Goal: Transaction & Acquisition: Book appointment/travel/reservation

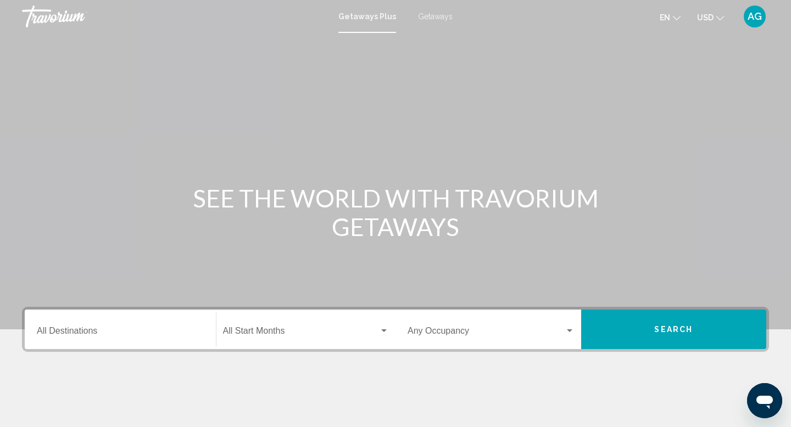
click at [71, 329] on input "Destination All Destinations" at bounding box center [120, 333] width 167 height 10
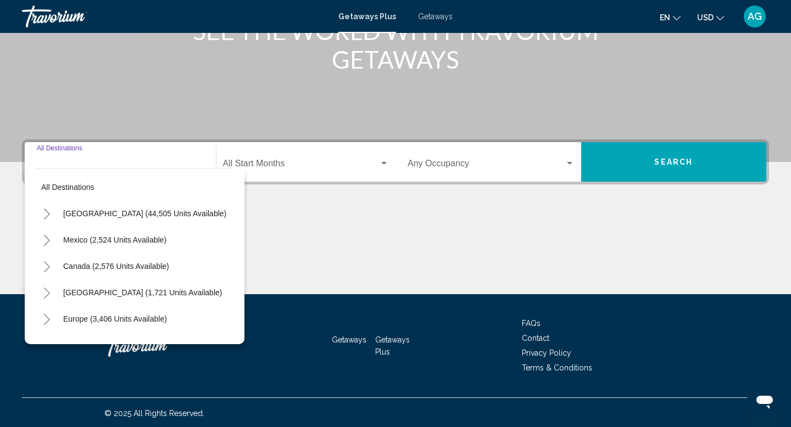
scroll to position [169, 0]
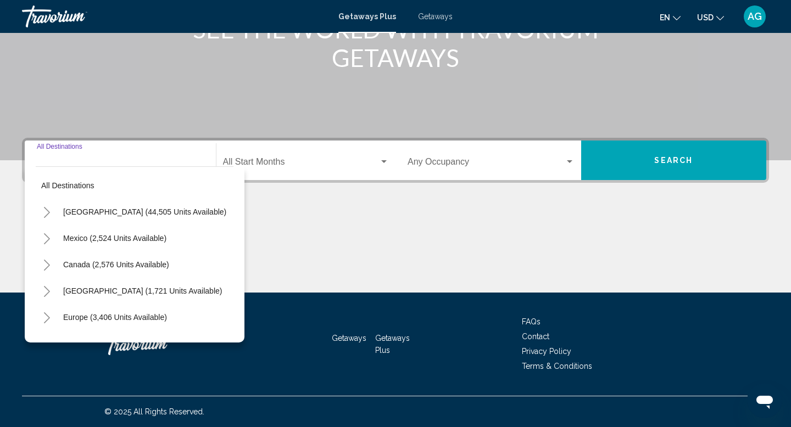
click at [71, 329] on button "Europe (3,406 units available)" at bounding box center [115, 317] width 115 height 25
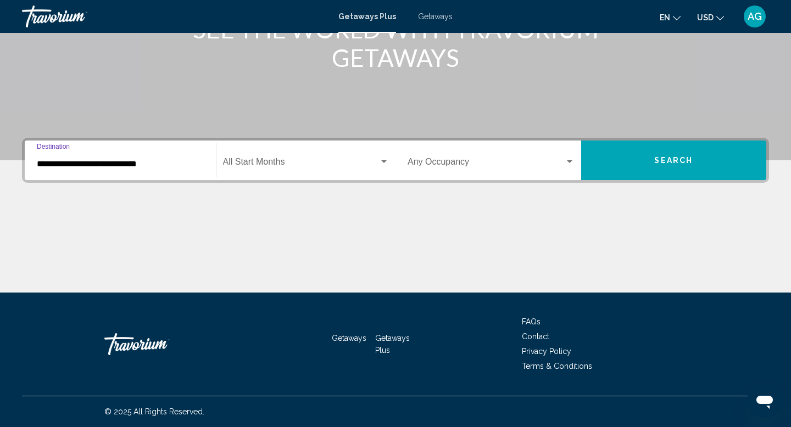
click at [71, 329] on div "Getaways Getaways Plus FAQs Contact Privacy Policy Terms & Conditions" at bounding box center [395, 344] width 747 height 103
click at [67, 163] on input "**********" at bounding box center [120, 164] width 167 height 10
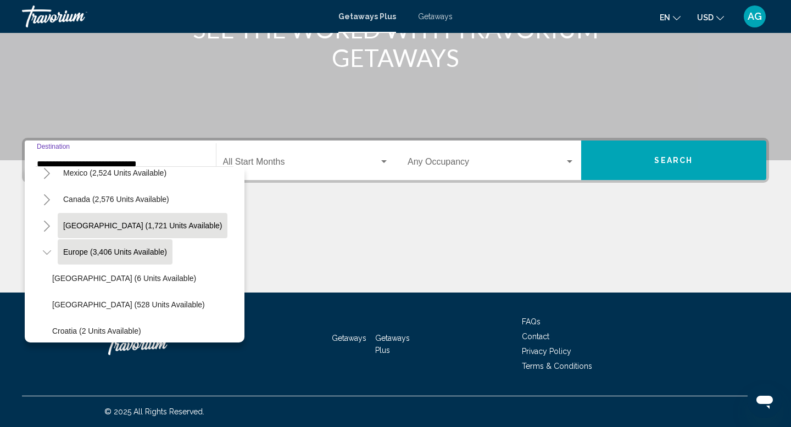
scroll to position [0, 0]
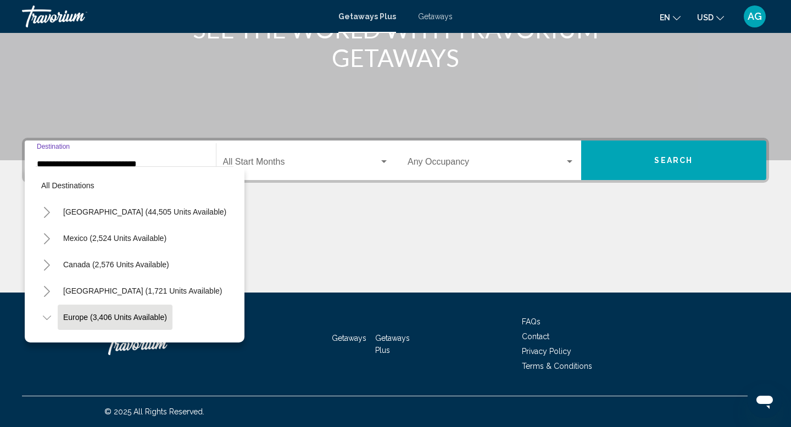
click at [47, 236] on icon "Toggle Mexico (2,524 units available)" at bounding box center [47, 238] width 8 height 11
click at [83, 315] on span "Cancun, [GEOGRAPHIC_DATA], [GEOGRAPHIC_DATA] (362 units available)" at bounding box center [185, 317] width 267 height 9
type input "**********"
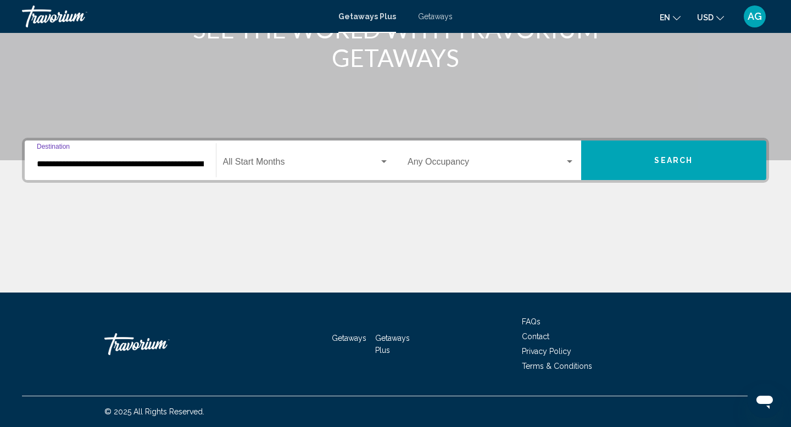
click at [669, 152] on button "Search" at bounding box center [674, 161] width 186 height 40
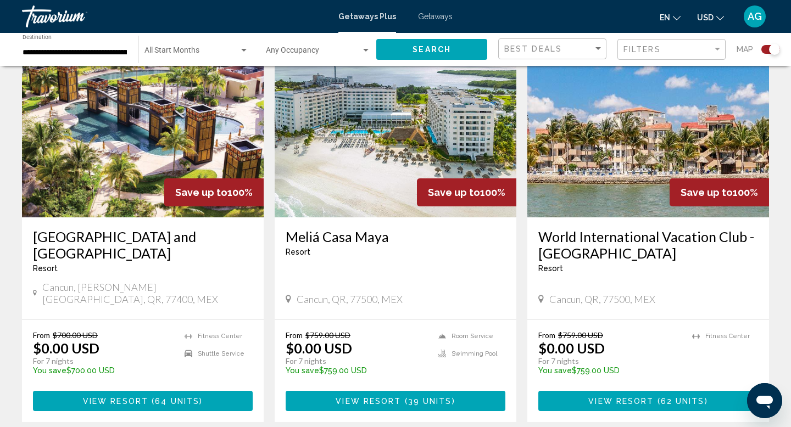
scroll to position [405, 0]
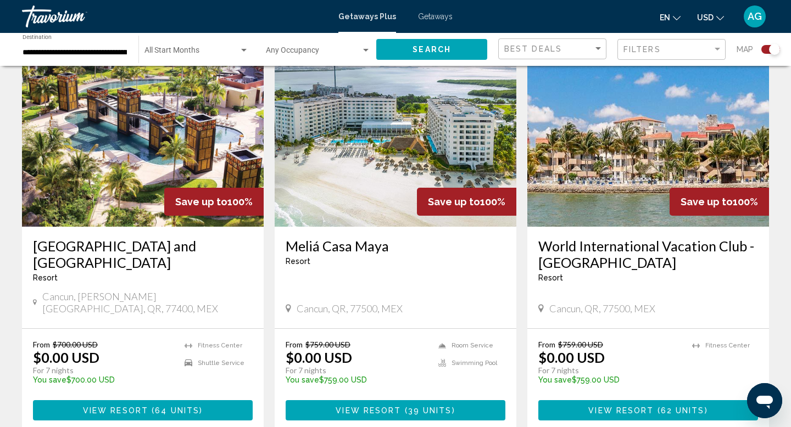
click at [703, 55] on div "Filters" at bounding box center [672, 50] width 99 height 20
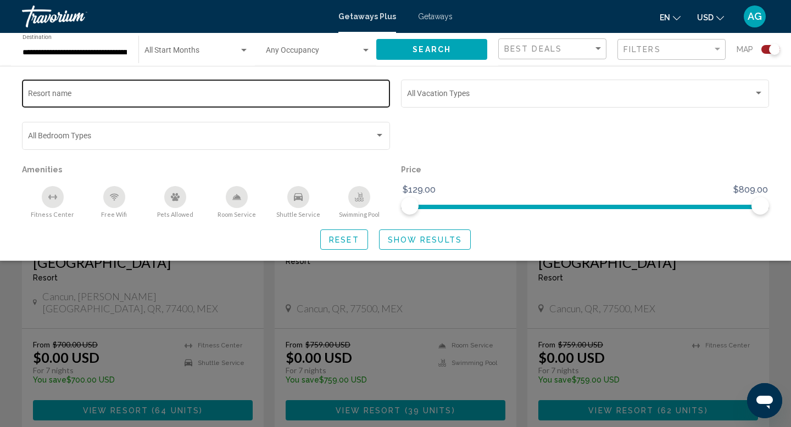
click at [194, 94] on input "Resort name" at bounding box center [206, 95] width 356 height 9
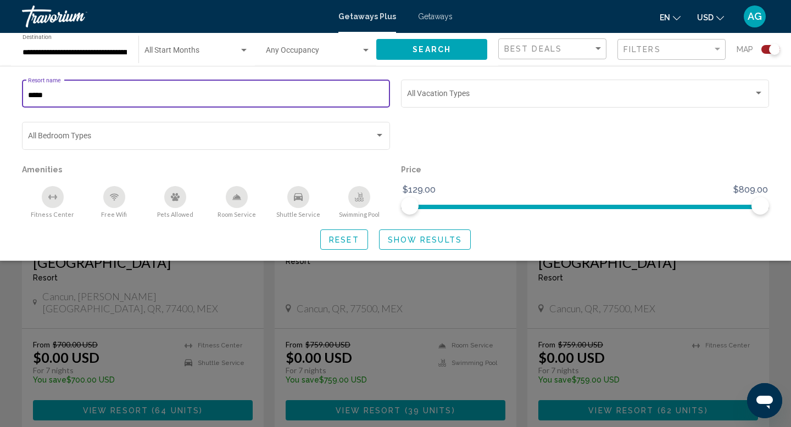
type input "******"
click at [410, 245] on button "Show Results" at bounding box center [425, 240] width 92 height 20
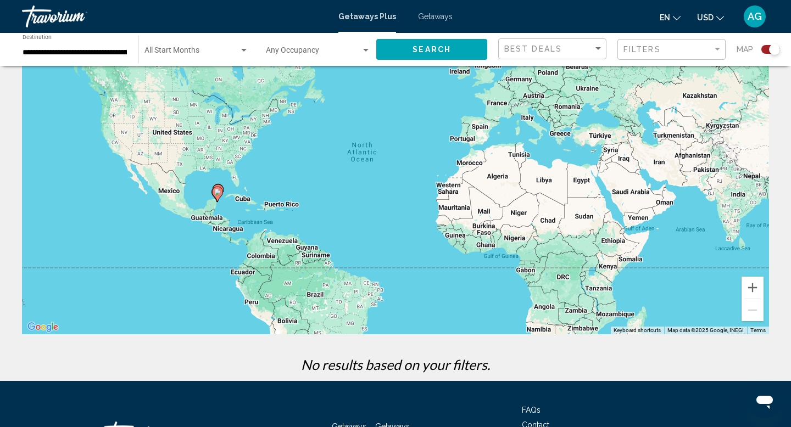
scroll to position [160, 0]
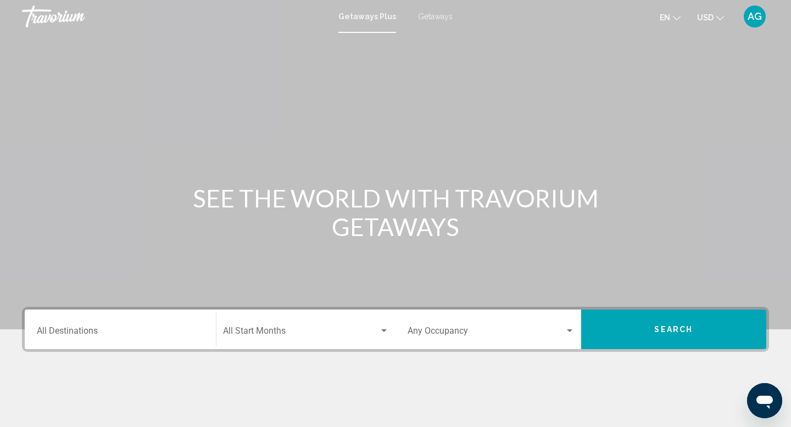
click at [428, 14] on span "Getaways" at bounding box center [435, 16] width 35 height 9
click at [87, 346] on div "Destination All Destinations" at bounding box center [120, 329] width 167 height 35
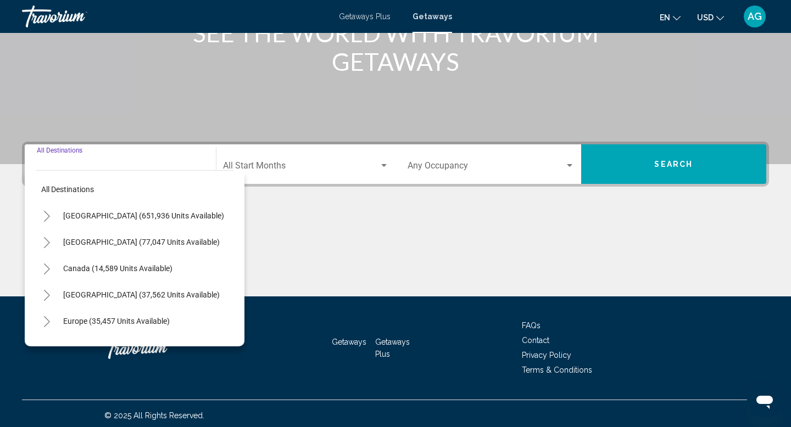
scroll to position [169, 0]
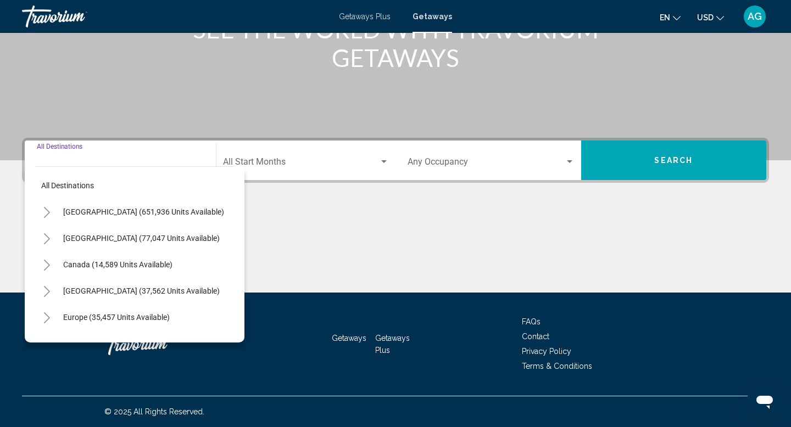
click at [47, 240] on icon "Toggle Mexico (77,047 units available)" at bounding box center [47, 238] width 6 height 11
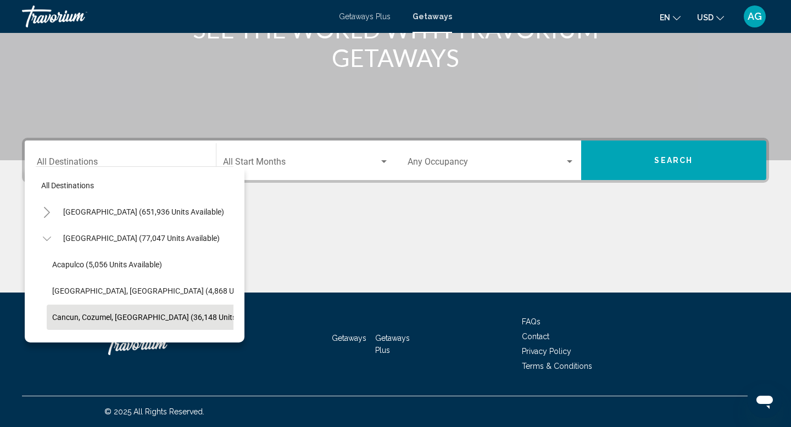
click at [94, 314] on span "Cancun, Cozumel, [GEOGRAPHIC_DATA] (36,148 units available)" at bounding box center [161, 317] width 219 height 9
type input "**********"
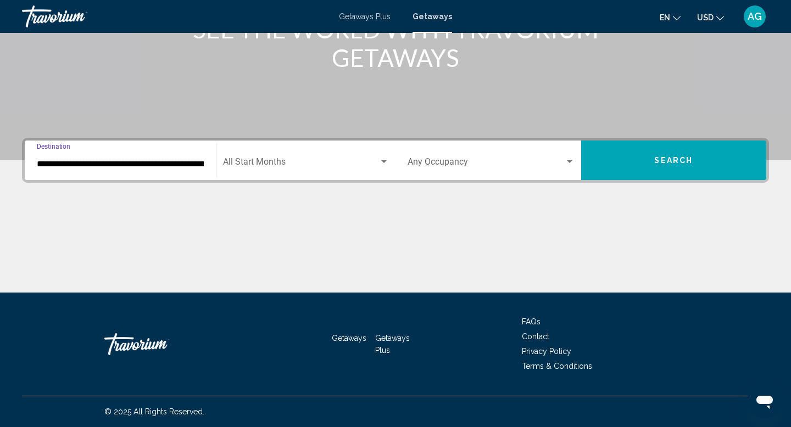
click at [632, 157] on button "Search" at bounding box center [674, 161] width 186 height 40
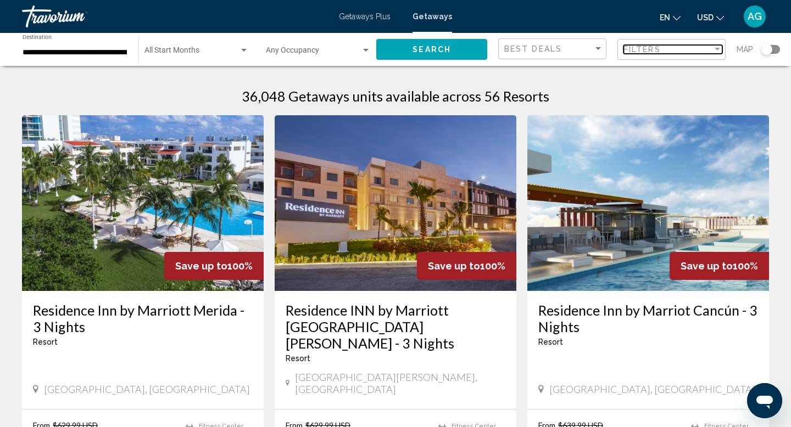
click at [685, 48] on div "Filters" at bounding box center [667, 49] width 89 height 9
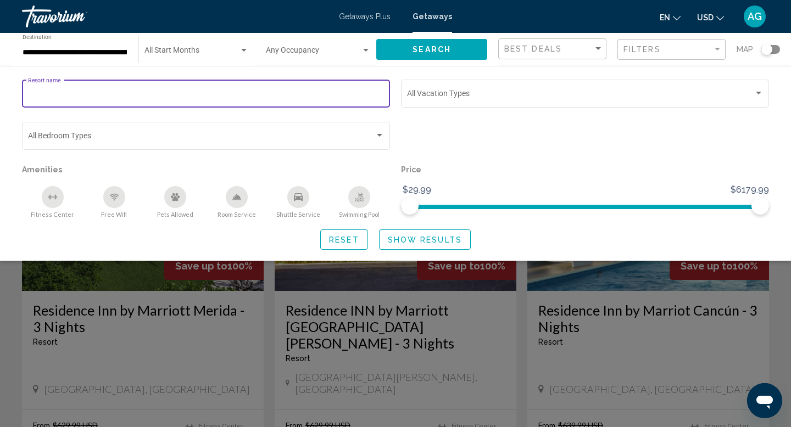
click at [146, 97] on input "Resort name" at bounding box center [206, 95] width 356 height 9
type input "******"
click at [403, 239] on span "Show Results" at bounding box center [425, 240] width 74 height 9
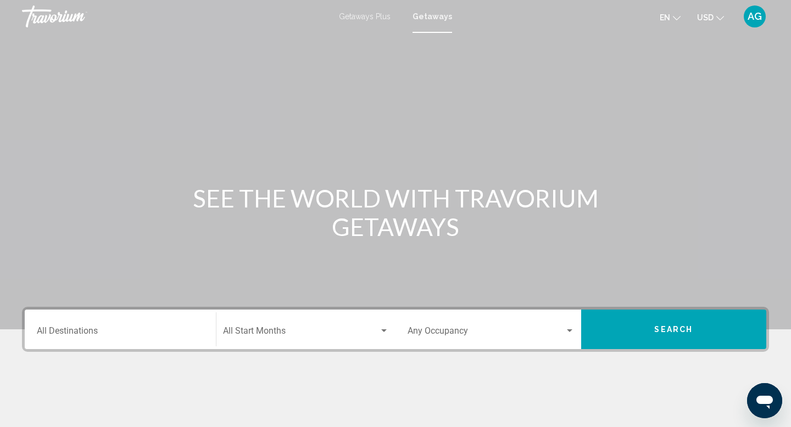
click at [115, 326] on div "Destination All Destinations" at bounding box center [120, 329] width 167 height 35
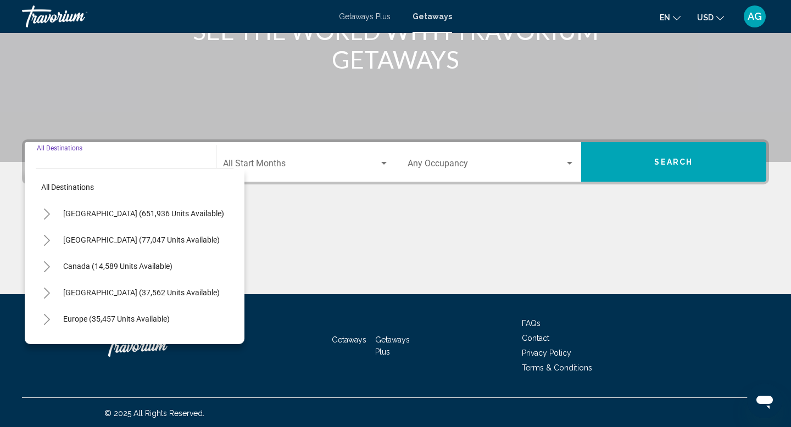
scroll to position [169, 0]
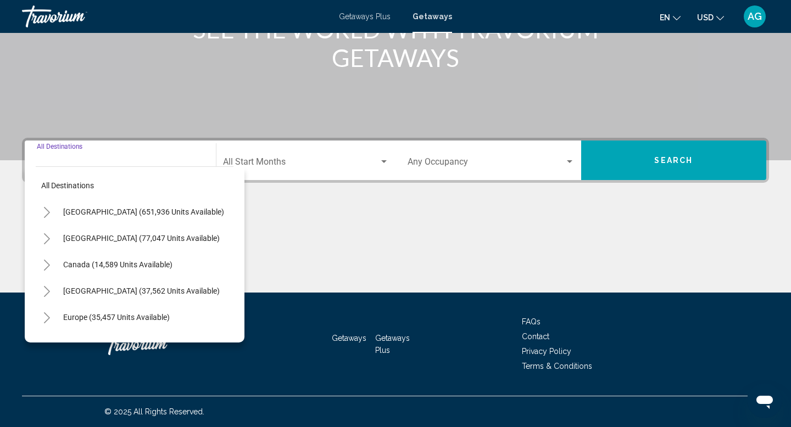
click at [46, 233] on icon "Toggle Mexico (77,047 units available)" at bounding box center [47, 238] width 8 height 11
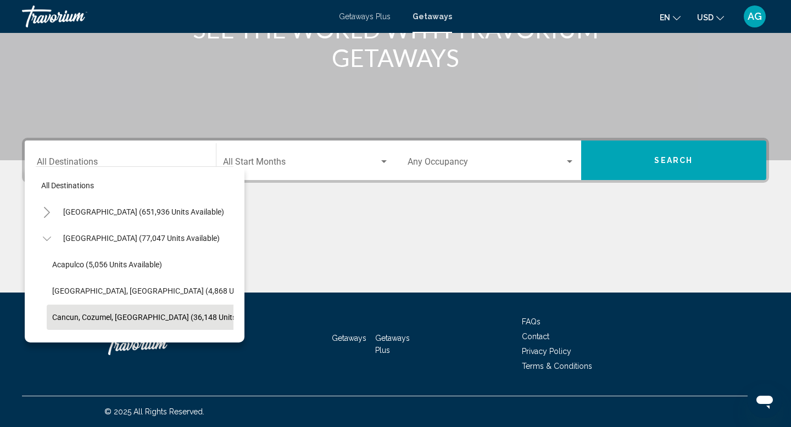
click at [78, 319] on span "Cancun, Cozumel, [GEOGRAPHIC_DATA] (36,148 units available)" at bounding box center [161, 317] width 219 height 9
type input "**********"
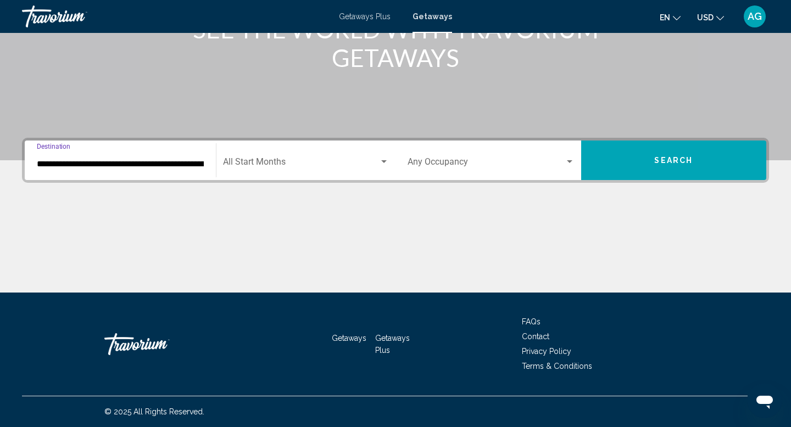
click at [658, 165] on button "Search" at bounding box center [674, 161] width 186 height 40
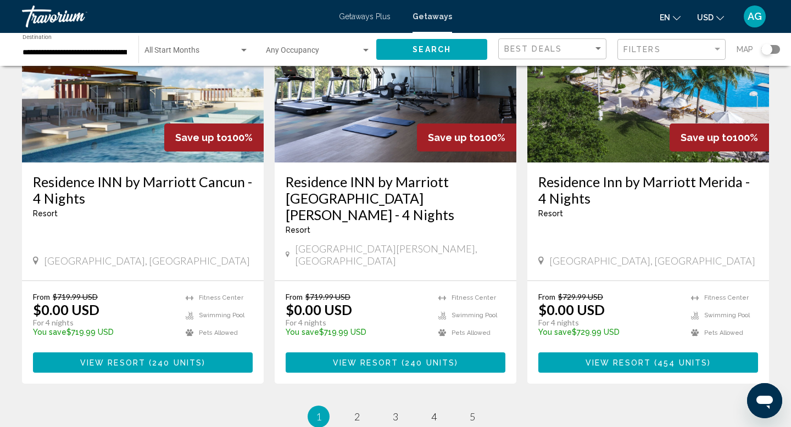
scroll to position [1371, 0]
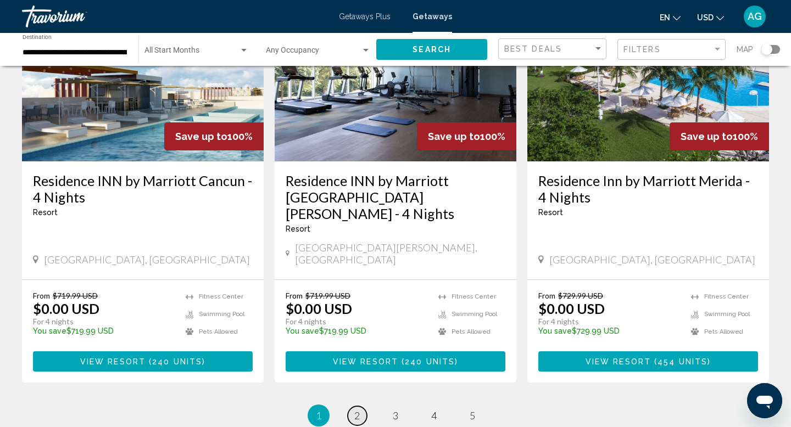
click at [353, 406] on link "page 2" at bounding box center [357, 415] width 19 height 19
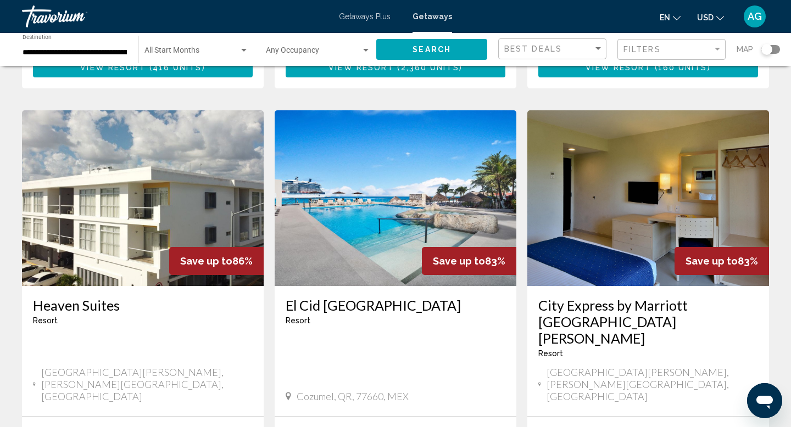
scroll to position [426, 0]
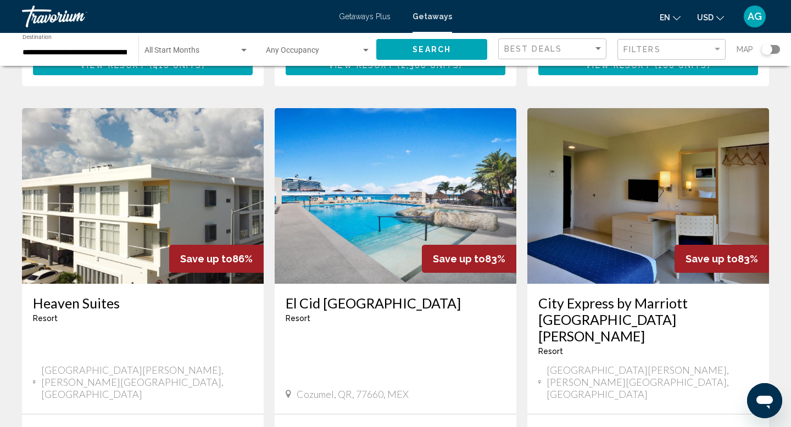
click at [365, 254] on img "Main content" at bounding box center [396, 196] width 242 height 176
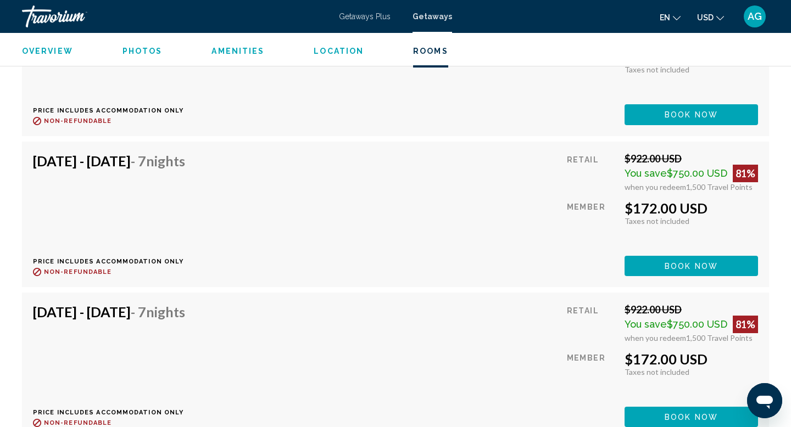
scroll to position [2864, 0]
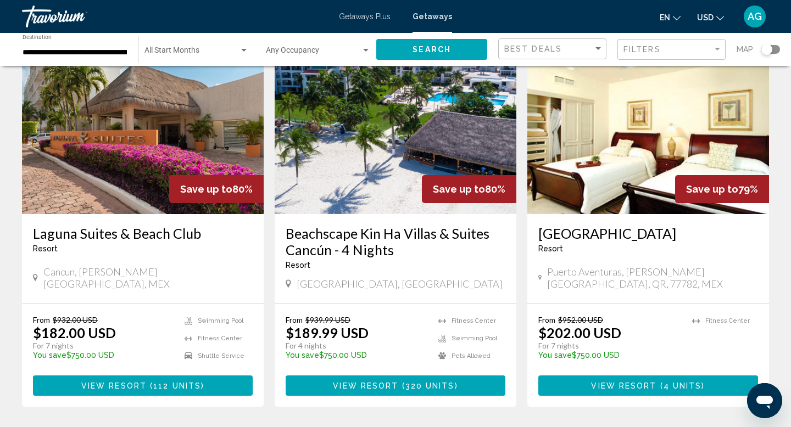
scroll to position [1317, 0]
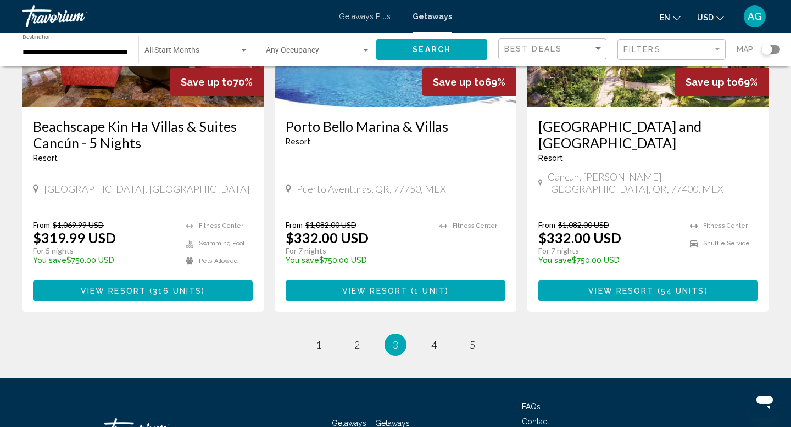
scroll to position [1428, 0]
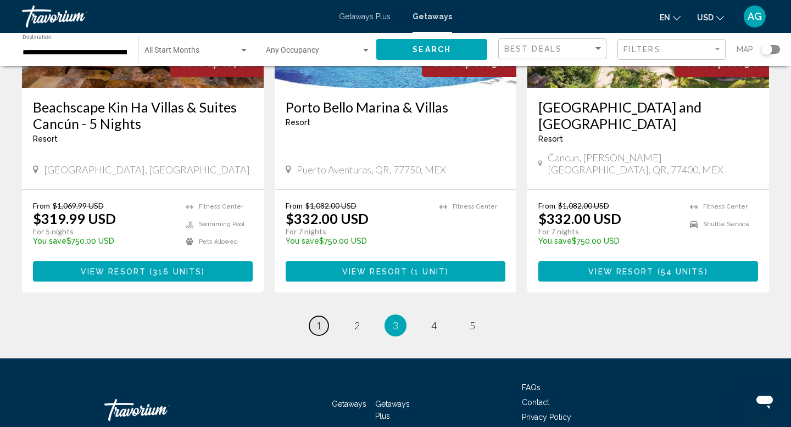
click at [315, 316] on link "page 1" at bounding box center [318, 325] width 19 height 19
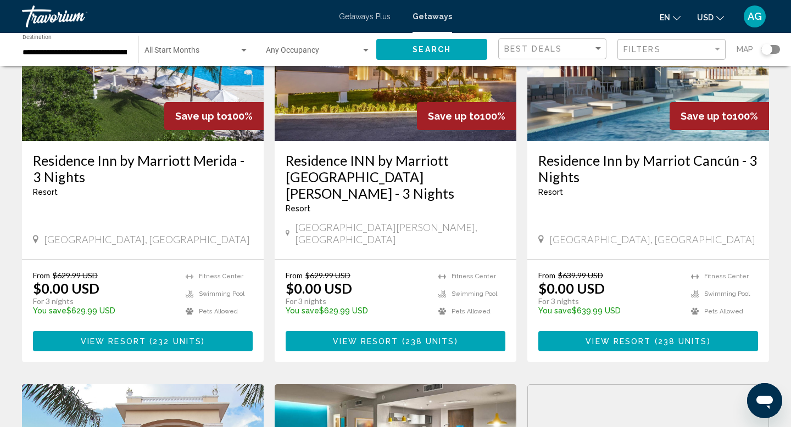
scroll to position [149, 0]
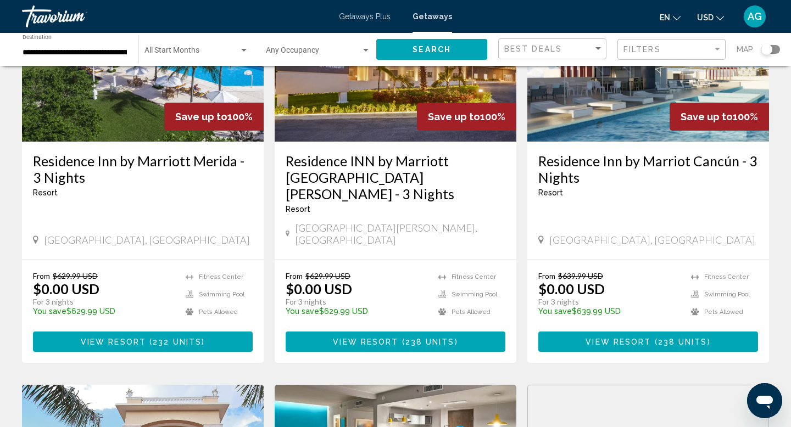
click at [136, 338] on span "View Resort" at bounding box center [113, 342] width 65 height 9
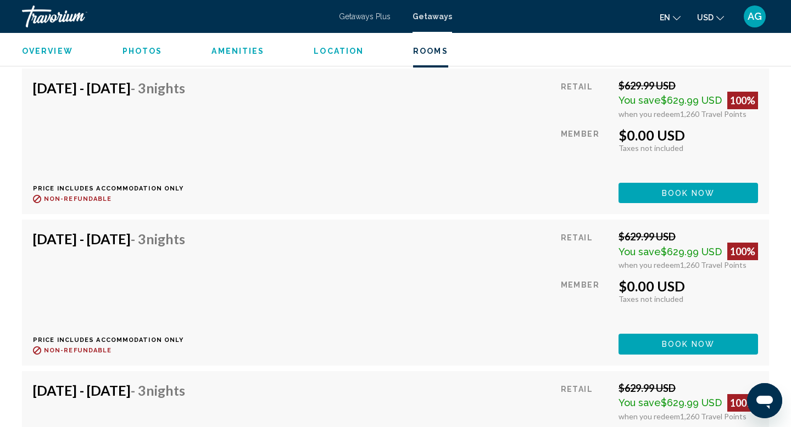
scroll to position [5265, 0]
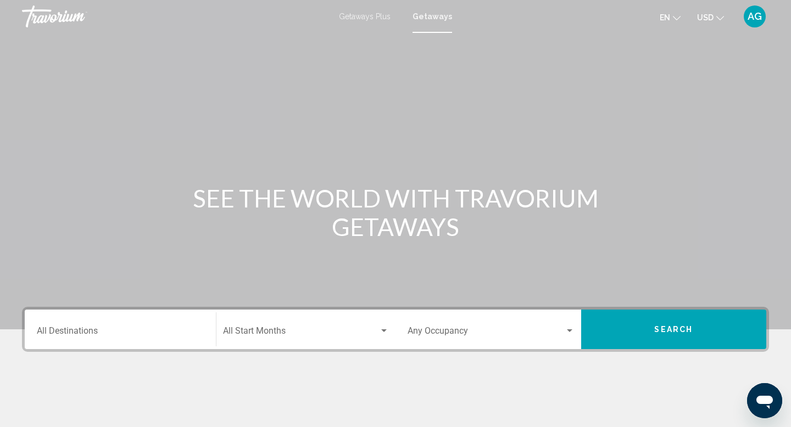
click at [92, 339] on div "Destination All Destinations" at bounding box center [120, 329] width 167 height 35
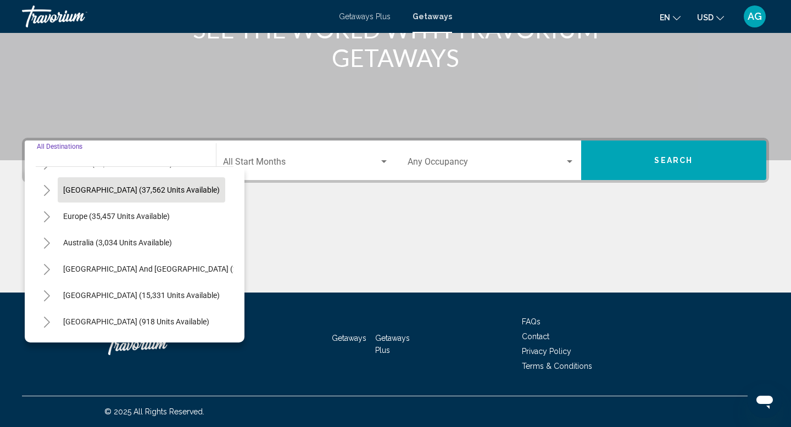
scroll to position [102, 0]
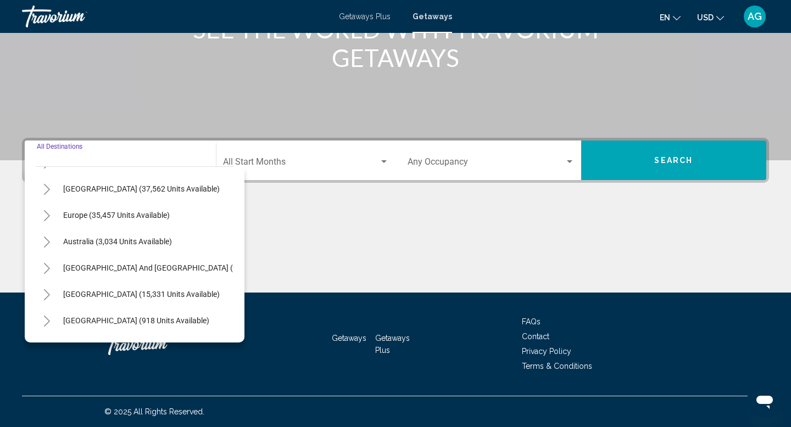
click at [49, 324] on icon "Toggle Central America (918 units available)" at bounding box center [47, 321] width 8 height 11
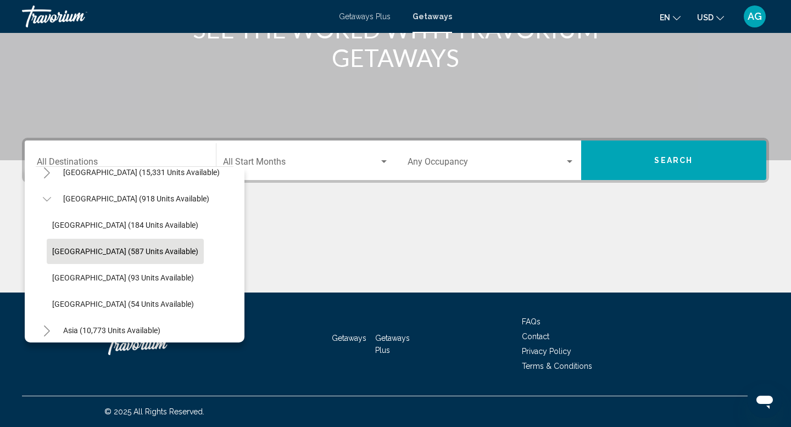
scroll to position [233, 0]
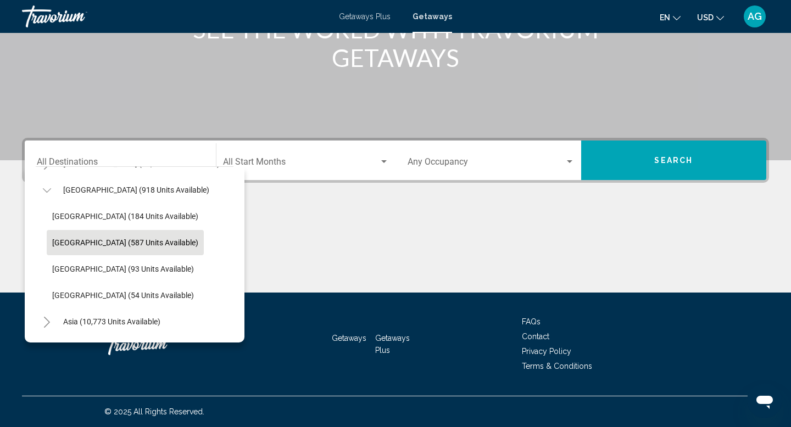
click at [83, 247] on button "[GEOGRAPHIC_DATA] (587 units available)" at bounding box center [125, 242] width 157 height 25
type input "**********"
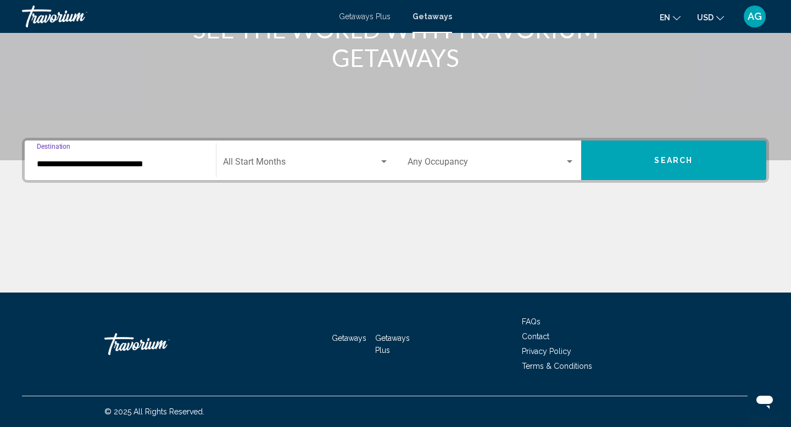
click at [672, 162] on span "Search" at bounding box center [673, 160] width 38 height 9
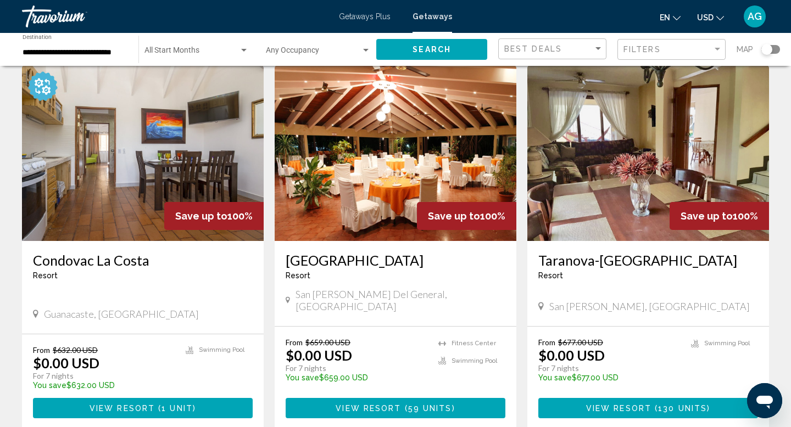
scroll to position [47, 0]
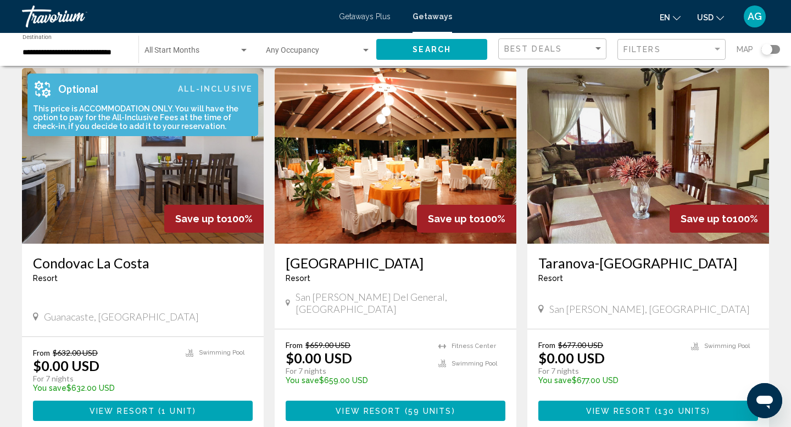
click at [167, 106] on div "This price is ACCOMMODATION ONLY. You will have the option to pay for the All-I…" at bounding box center [139, 117] width 225 height 26
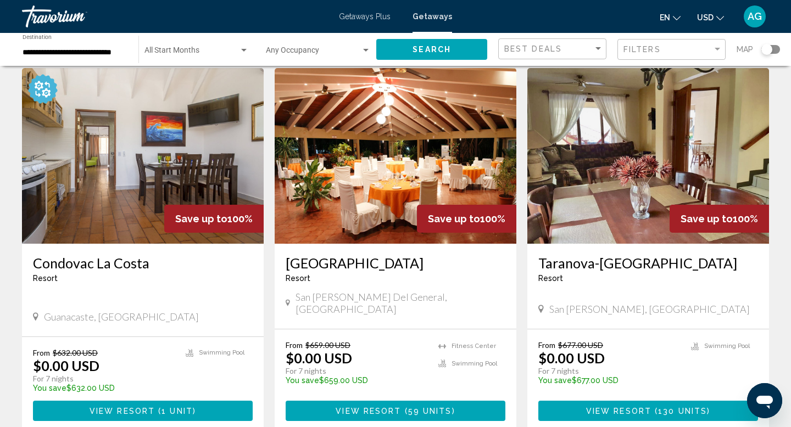
click at [158, 203] on img "Main content" at bounding box center [143, 156] width 242 height 176
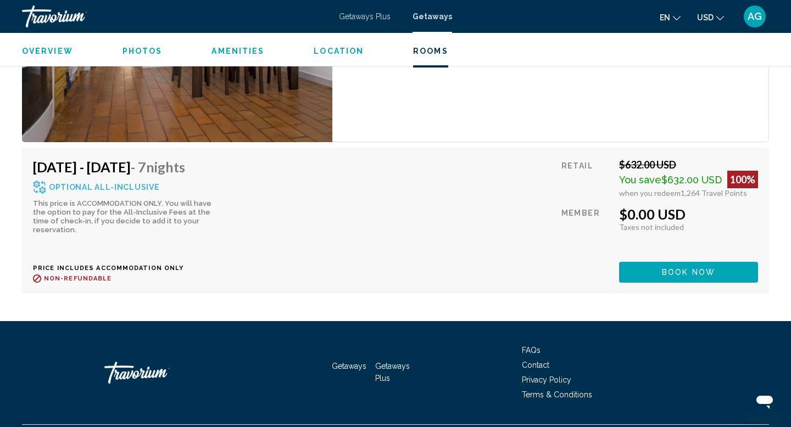
scroll to position [2392, 0]
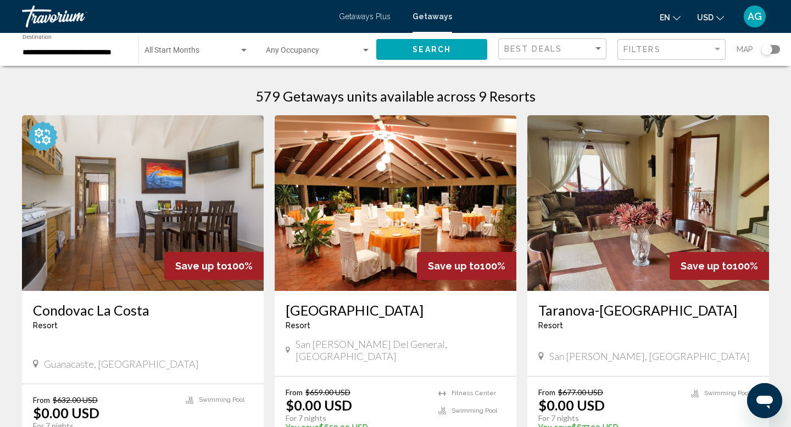
click at [30, 46] on div "**********" at bounding box center [75, 50] width 105 height 30
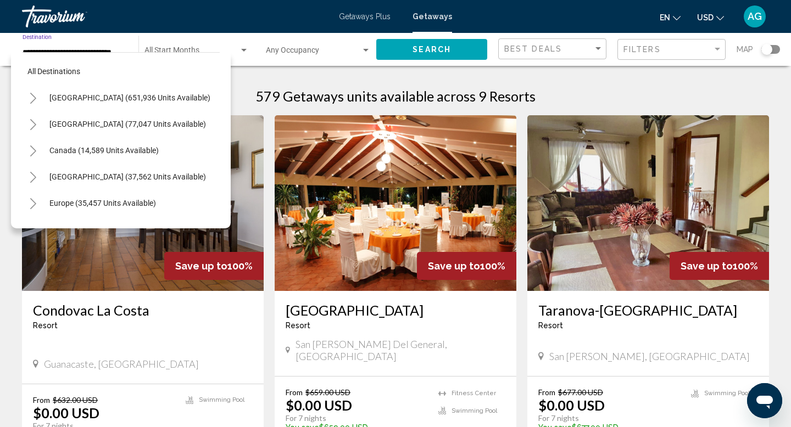
scroll to position [223, 0]
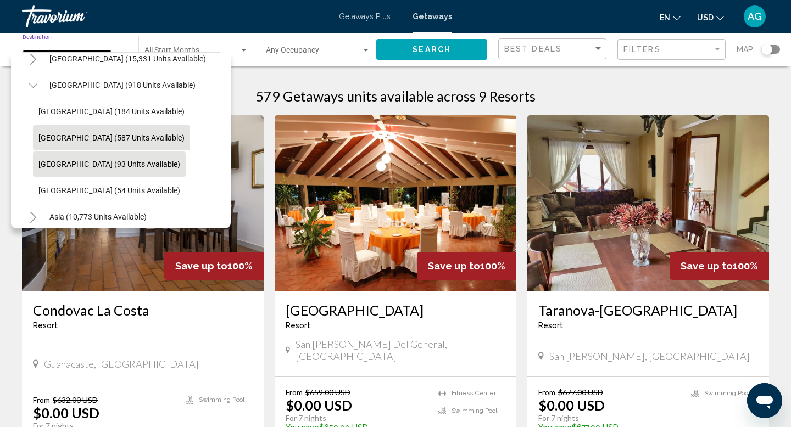
click at [53, 165] on span "[GEOGRAPHIC_DATA] (93 units available)" at bounding box center [109, 164] width 142 height 9
type input "**********"
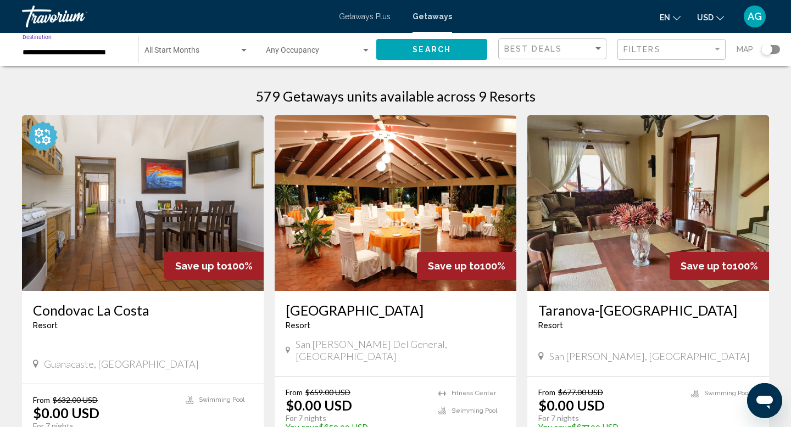
click at [436, 51] on span "Search" at bounding box center [431, 50] width 38 height 9
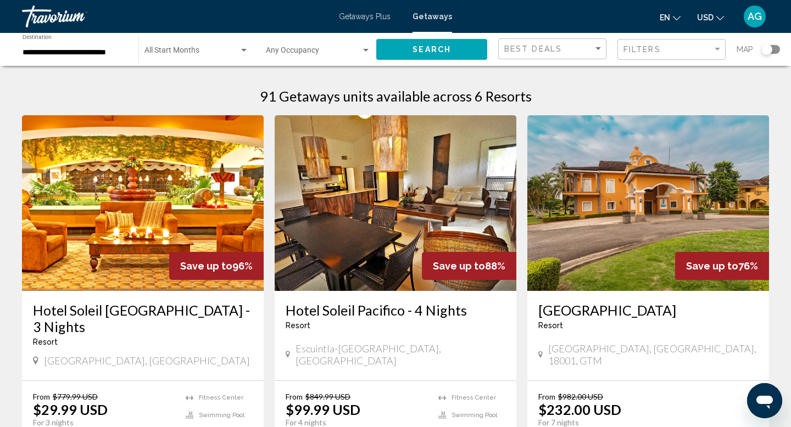
click at [94, 254] on img "Main content" at bounding box center [143, 203] width 242 height 176
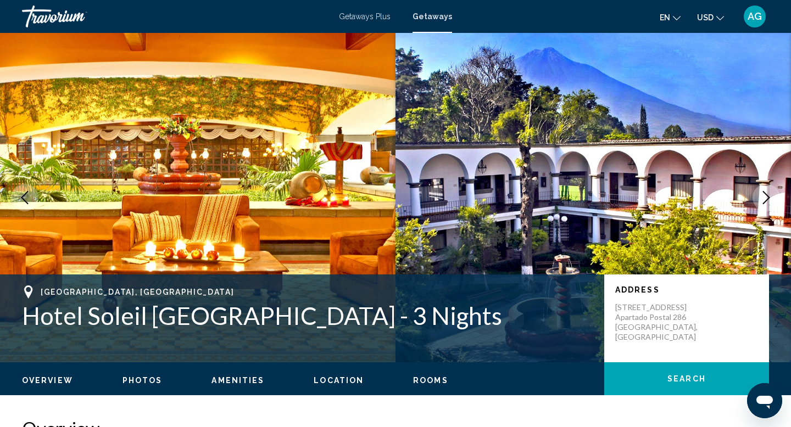
click at [763, 200] on icon "Next image" at bounding box center [765, 197] width 13 height 13
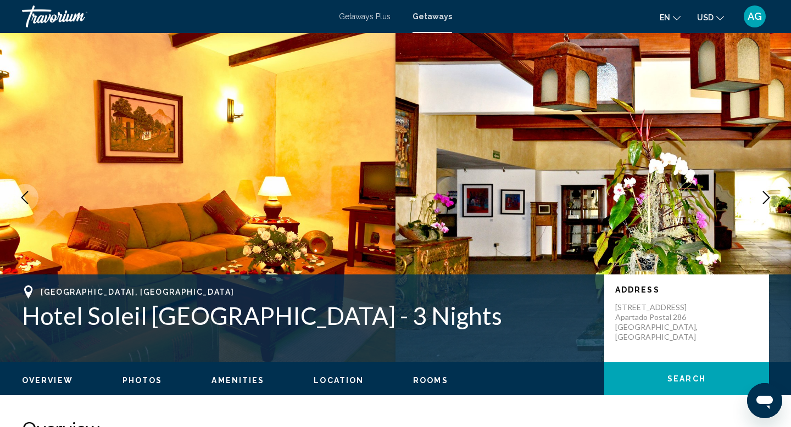
click at [763, 200] on icon "Next image" at bounding box center [765, 197] width 13 height 13
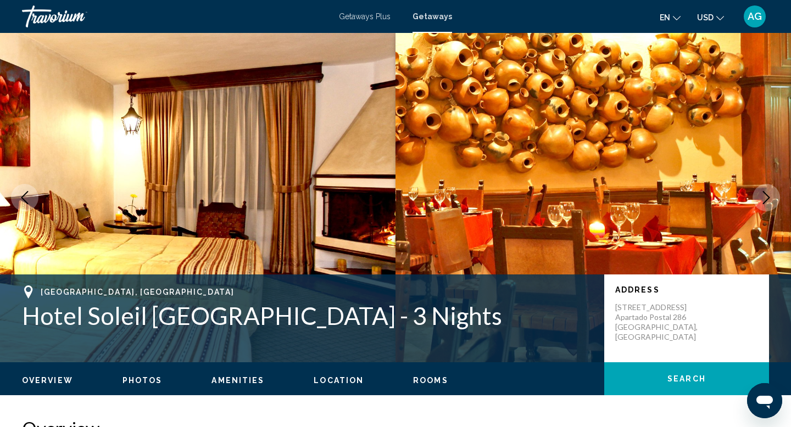
click at [763, 200] on icon "Next image" at bounding box center [765, 197] width 13 height 13
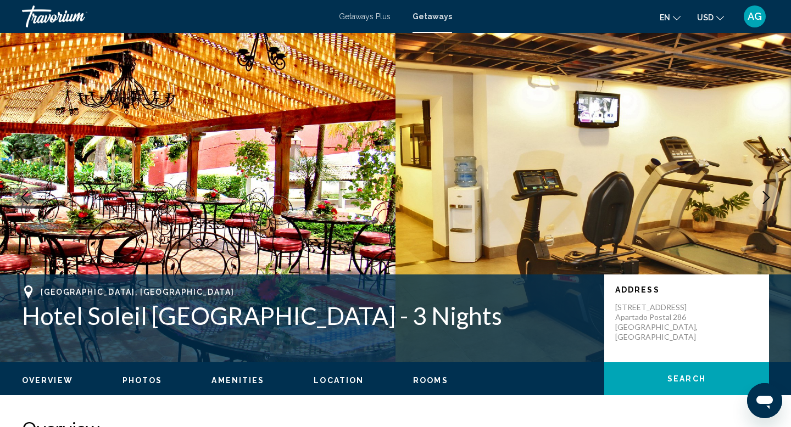
click at [763, 200] on icon "Next image" at bounding box center [765, 197] width 13 height 13
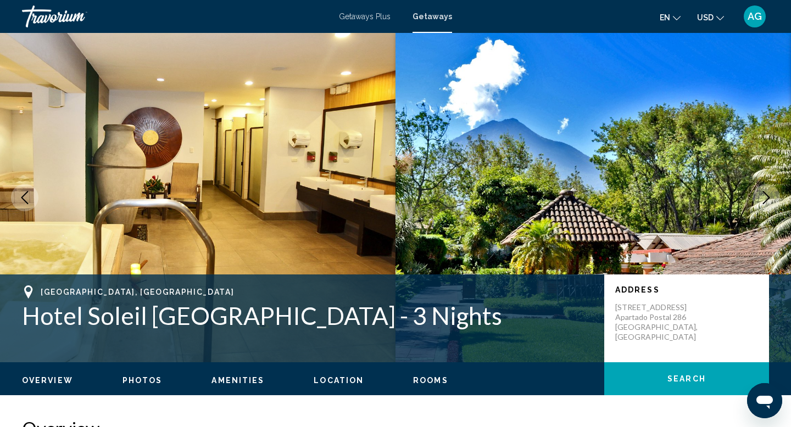
click at [763, 200] on icon "Next image" at bounding box center [765, 197] width 13 height 13
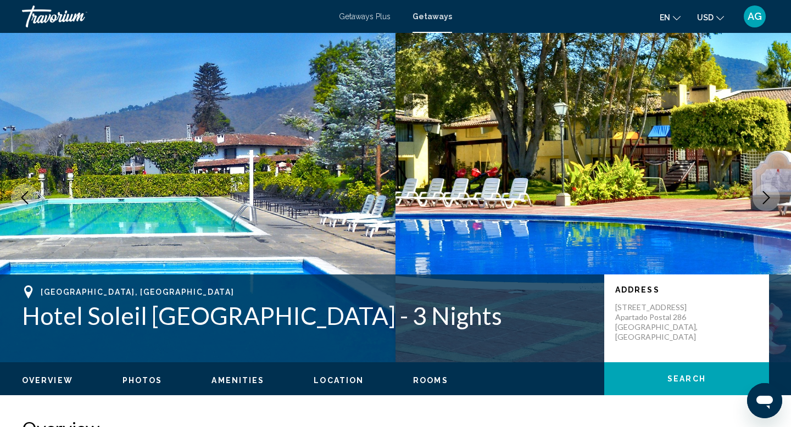
click at [763, 200] on icon "Next image" at bounding box center [765, 197] width 13 height 13
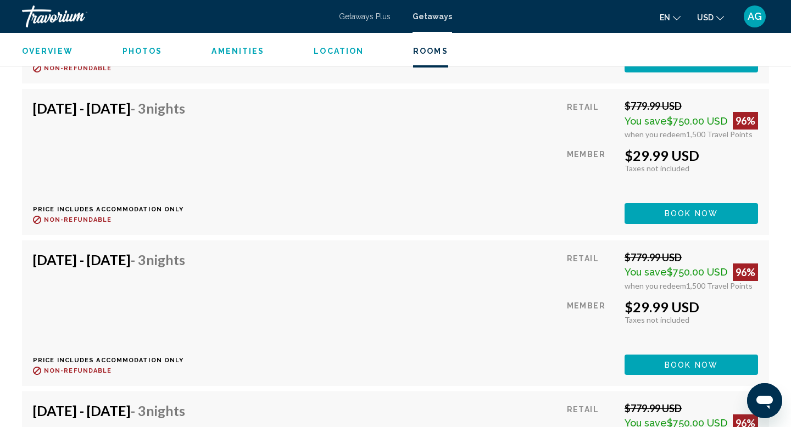
scroll to position [2777, 0]
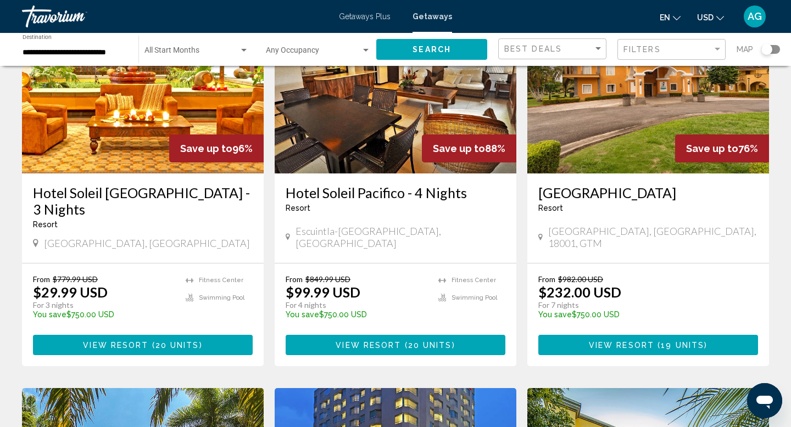
scroll to position [114, 0]
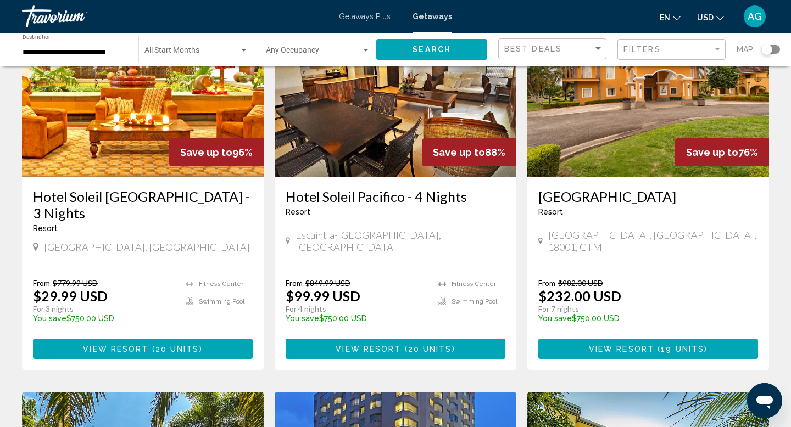
click at [154, 121] on img "Main content" at bounding box center [143, 90] width 242 height 176
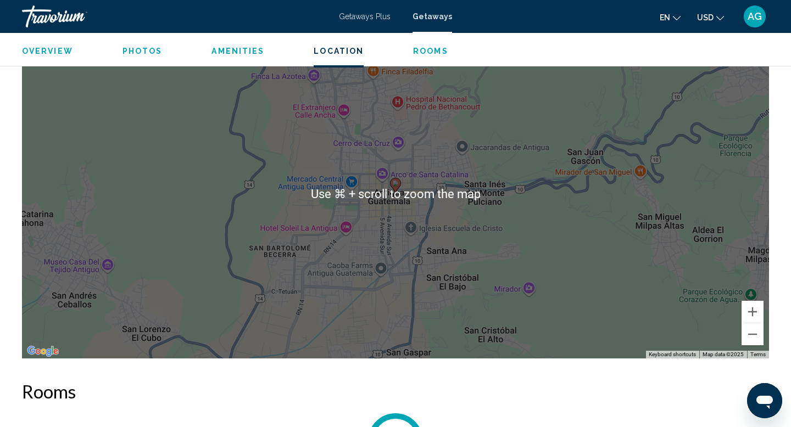
scroll to position [1353, 0]
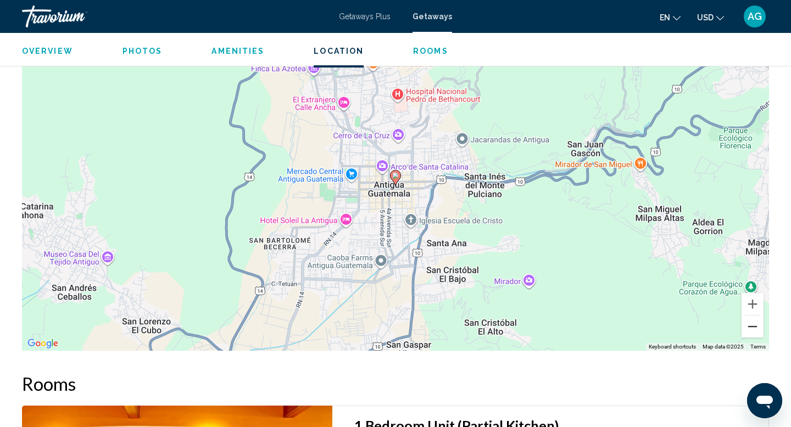
click at [754, 328] on button "Zoom out" at bounding box center [752, 327] width 22 height 22
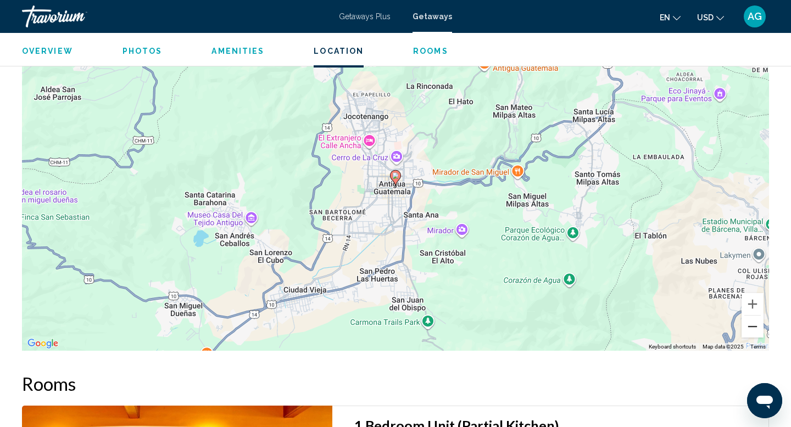
click at [754, 328] on button "Zoom out" at bounding box center [752, 327] width 22 height 22
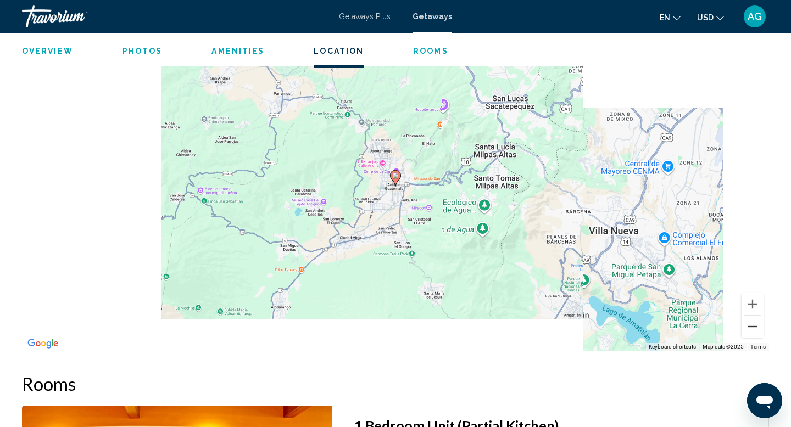
click at [754, 328] on button "Zoom out" at bounding box center [752, 327] width 22 height 22
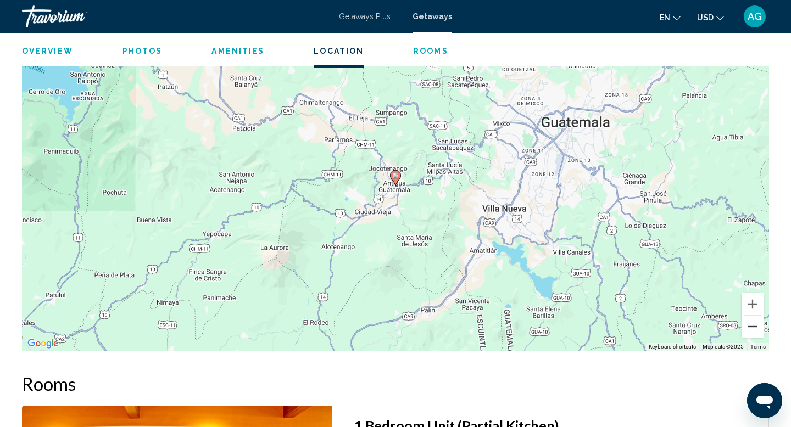
click at [754, 328] on button "Zoom out" at bounding box center [752, 327] width 22 height 22
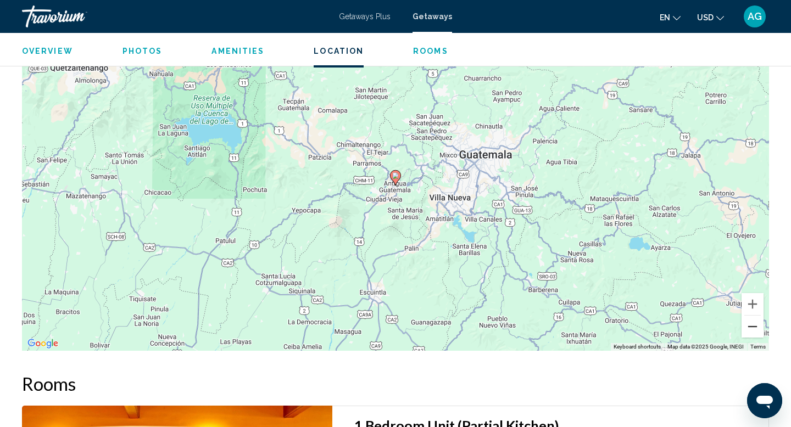
click at [754, 328] on button "Zoom out" at bounding box center [752, 327] width 22 height 22
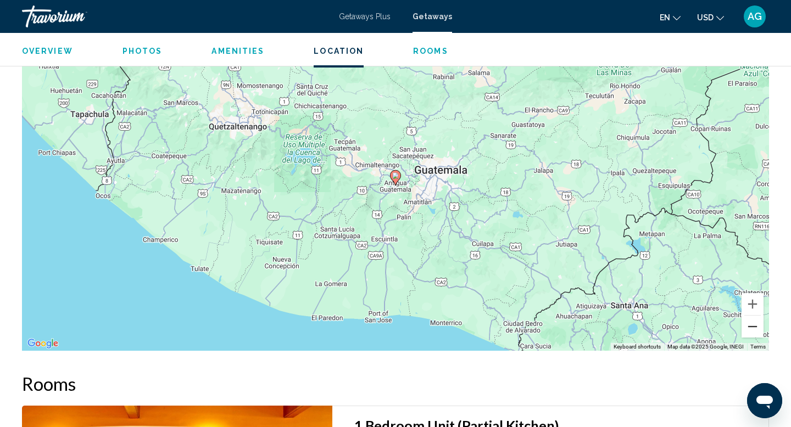
click at [754, 328] on button "Zoom out" at bounding box center [752, 327] width 22 height 22
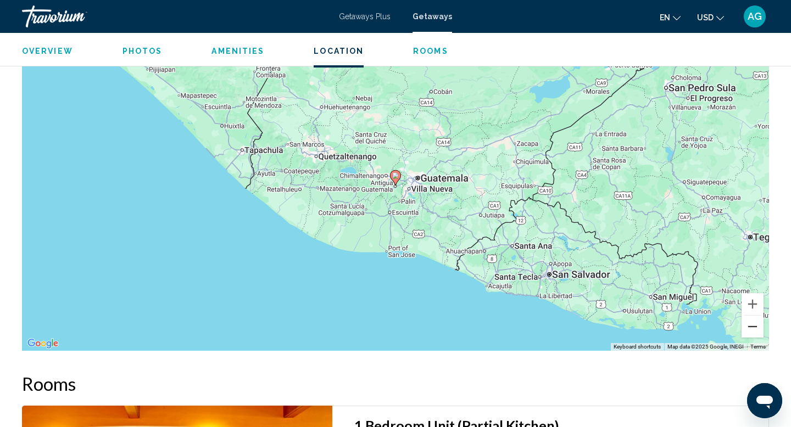
click at [754, 328] on button "Zoom out" at bounding box center [752, 327] width 22 height 22
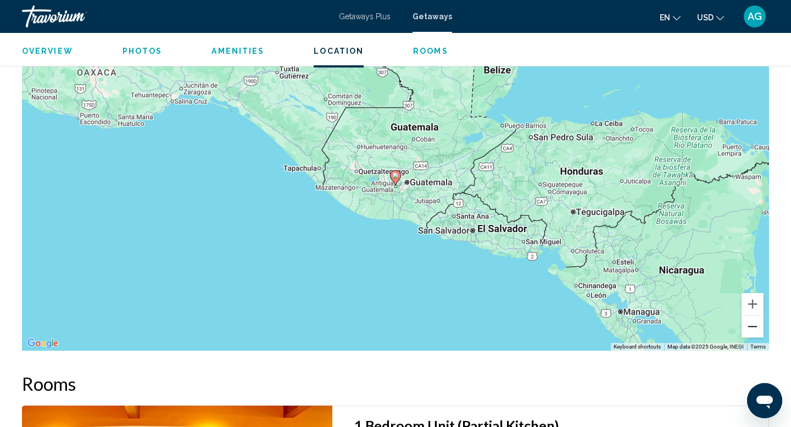
click at [754, 328] on button "Zoom out" at bounding box center [752, 327] width 22 height 22
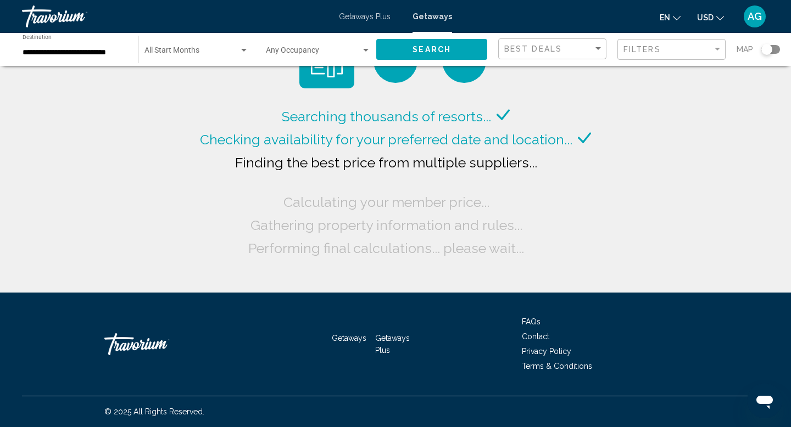
click at [79, 49] on input "**********" at bounding box center [75, 52] width 105 height 9
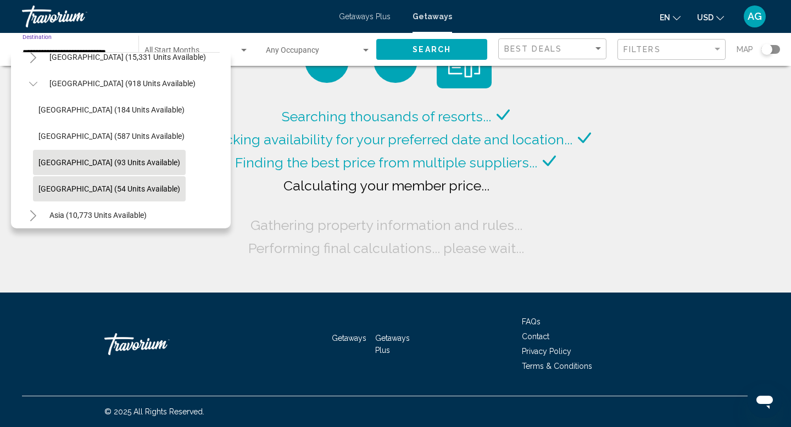
scroll to position [222, 0]
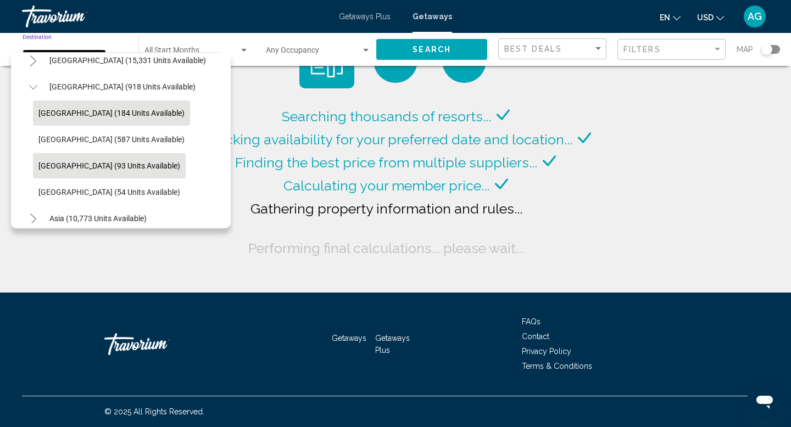
click at [62, 117] on span "[GEOGRAPHIC_DATA] (184 units available)" at bounding box center [111, 113] width 146 height 9
type input "**********"
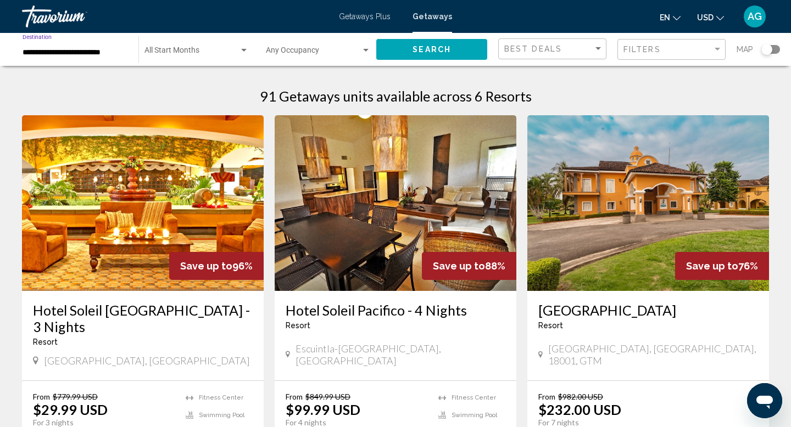
click at [411, 52] on button "Search" at bounding box center [431, 49] width 111 height 20
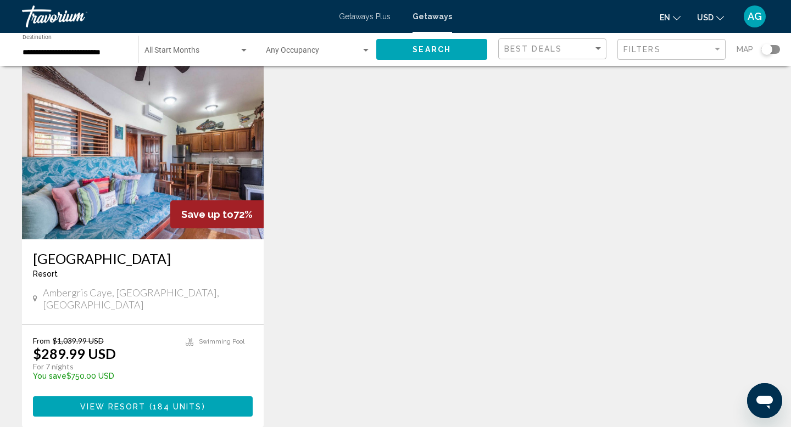
scroll to position [61, 0]
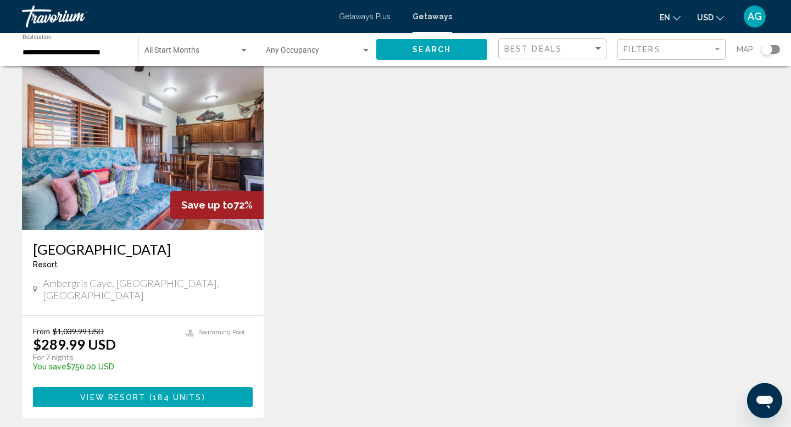
click at [197, 135] on img "Main content" at bounding box center [143, 142] width 242 height 176
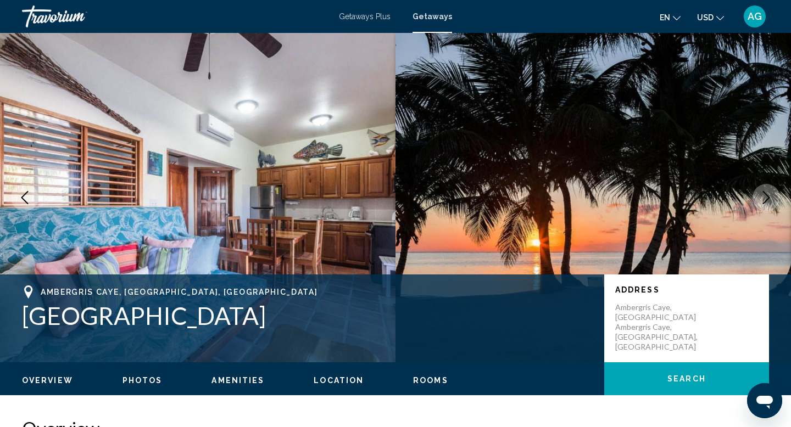
click at [766, 203] on icon "Next image" at bounding box center [765, 197] width 13 height 13
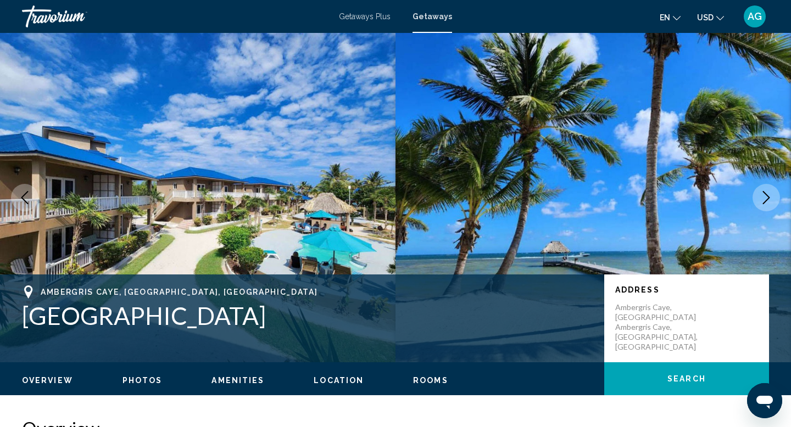
click at [766, 203] on icon "Next image" at bounding box center [765, 197] width 13 height 13
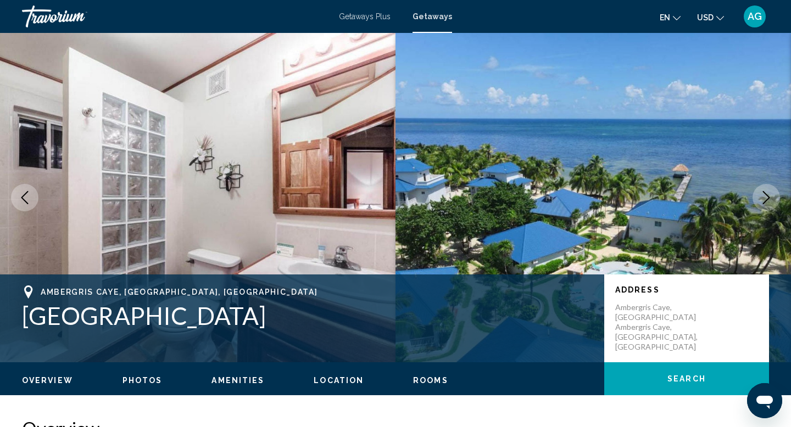
click at [766, 203] on icon "Next image" at bounding box center [765, 197] width 13 height 13
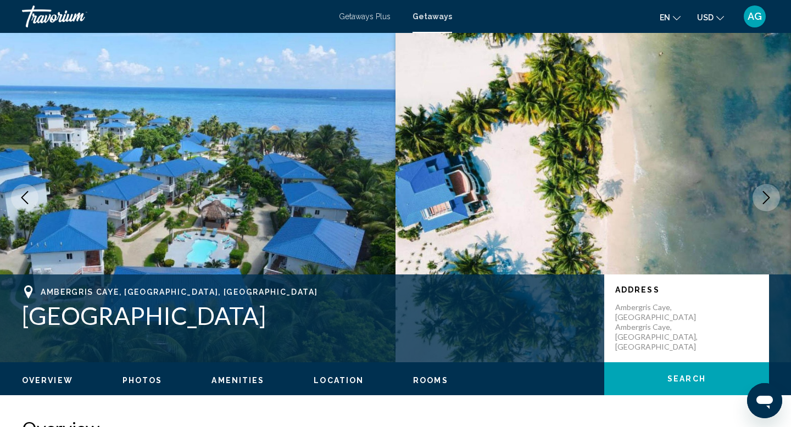
click at [766, 203] on icon "Next image" at bounding box center [765, 197] width 13 height 13
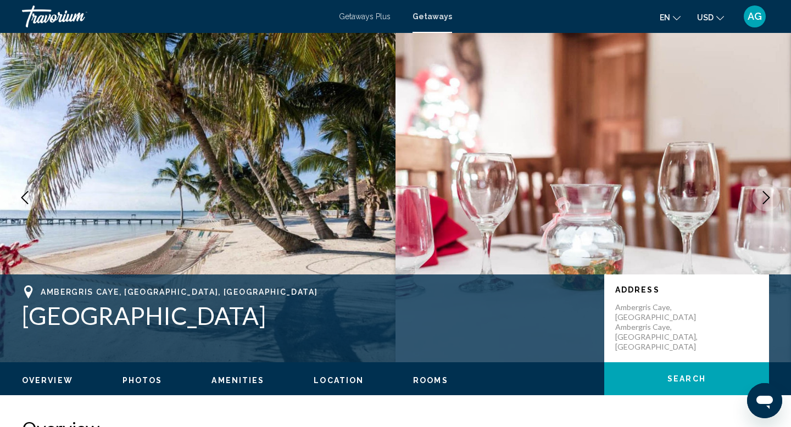
click at [766, 203] on icon "Next image" at bounding box center [765, 197] width 13 height 13
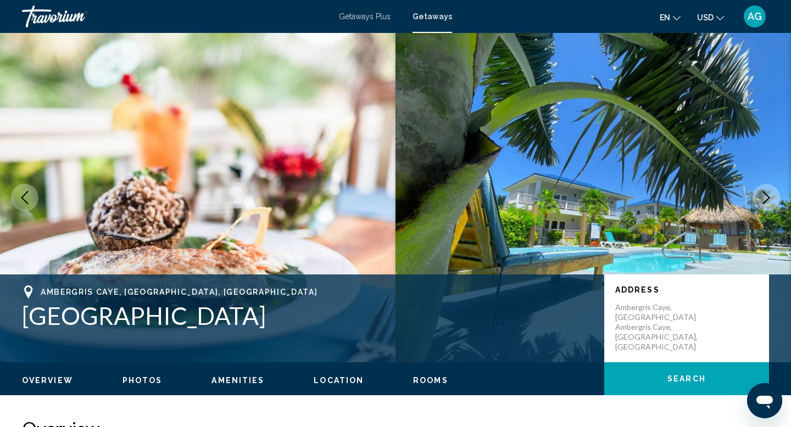
click at [766, 203] on icon "Next image" at bounding box center [765, 197] width 13 height 13
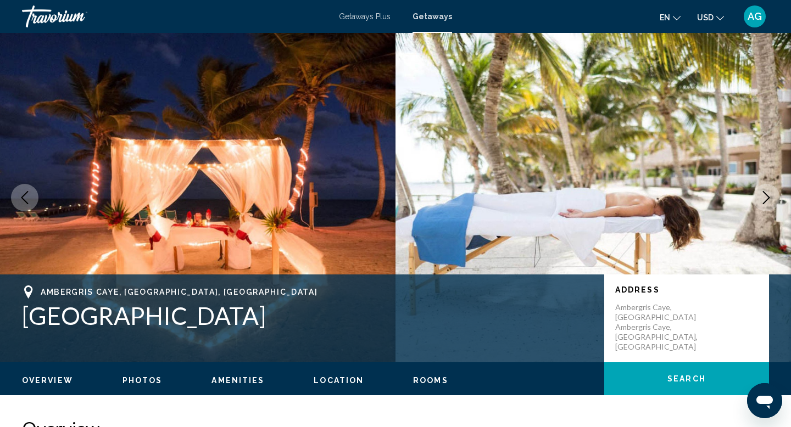
click at [766, 203] on icon "Next image" at bounding box center [765, 197] width 13 height 13
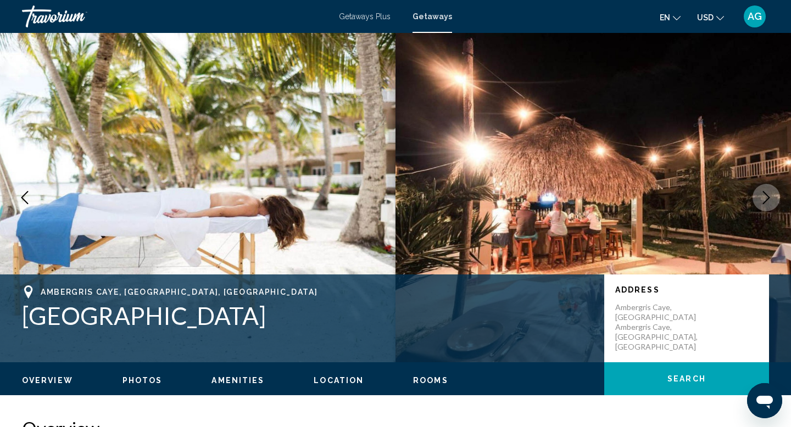
click at [766, 203] on icon "Next image" at bounding box center [765, 197] width 13 height 13
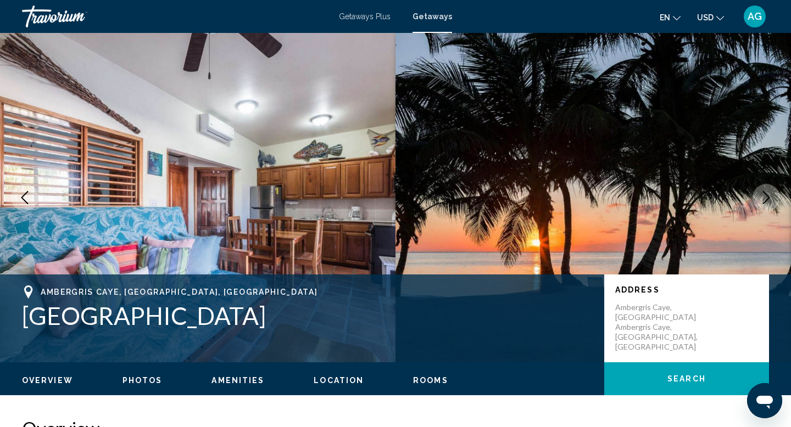
click at [766, 203] on icon "Next image" at bounding box center [765, 197] width 13 height 13
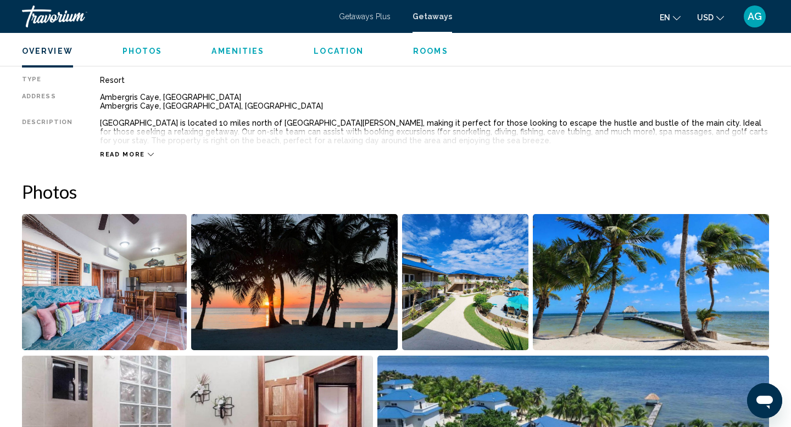
scroll to position [424, 0]
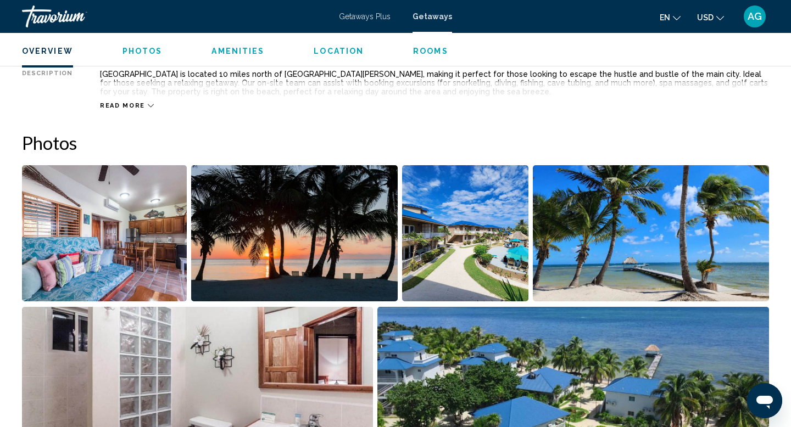
click at [610, 223] on img "Open full-screen image slider" at bounding box center [651, 233] width 236 height 136
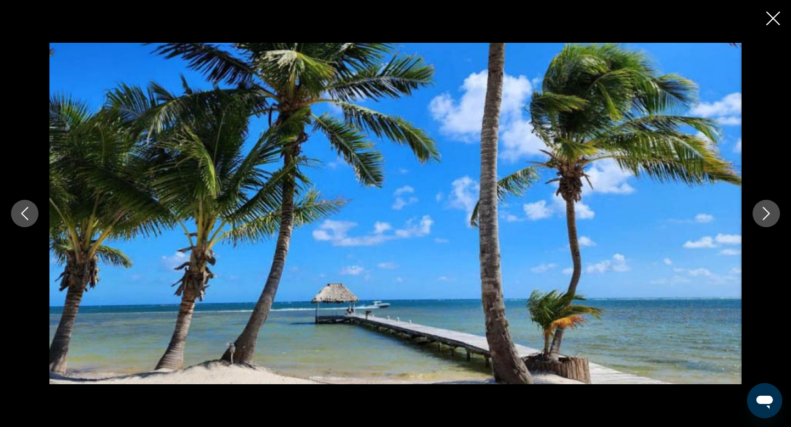
click at [762, 219] on icon "Next image" at bounding box center [765, 213] width 13 height 13
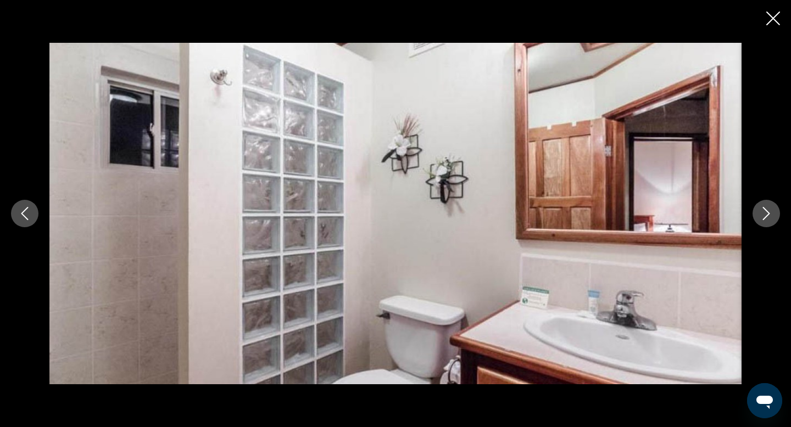
click at [762, 219] on icon "Next image" at bounding box center [765, 213] width 13 height 13
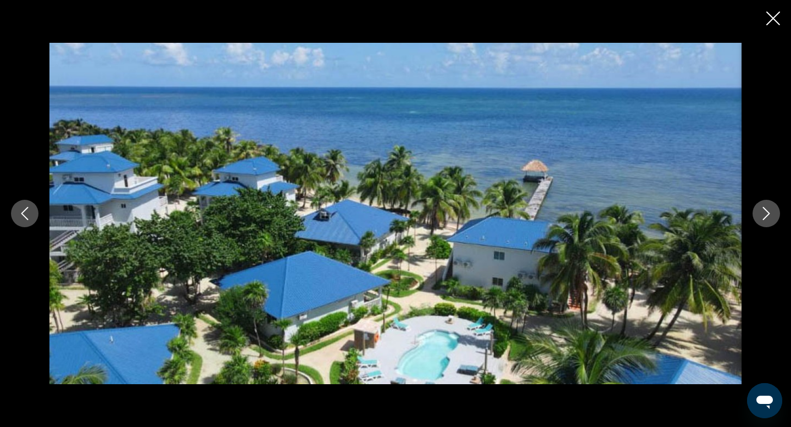
click at [762, 219] on icon "Next image" at bounding box center [765, 213] width 13 height 13
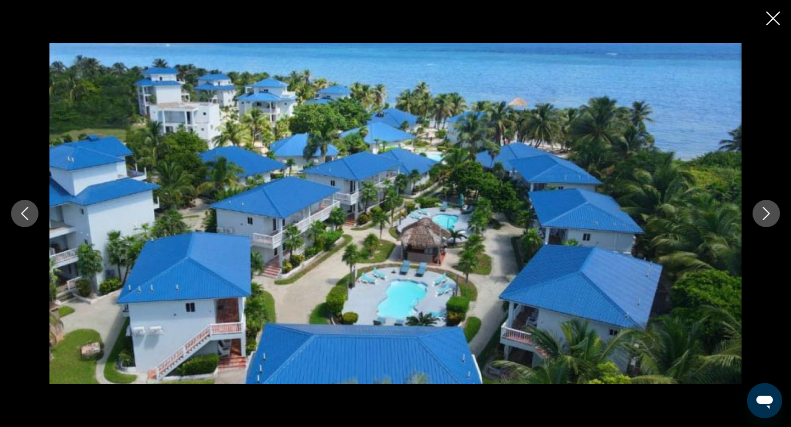
click at [762, 219] on icon "Next image" at bounding box center [765, 213] width 13 height 13
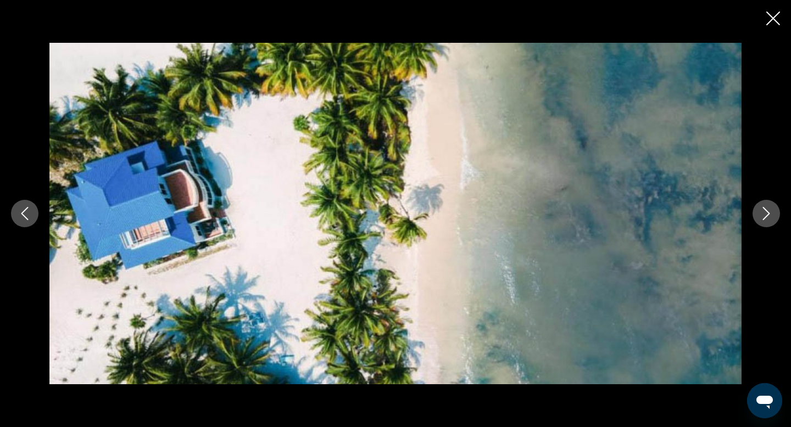
click at [762, 219] on icon "Next image" at bounding box center [765, 213] width 13 height 13
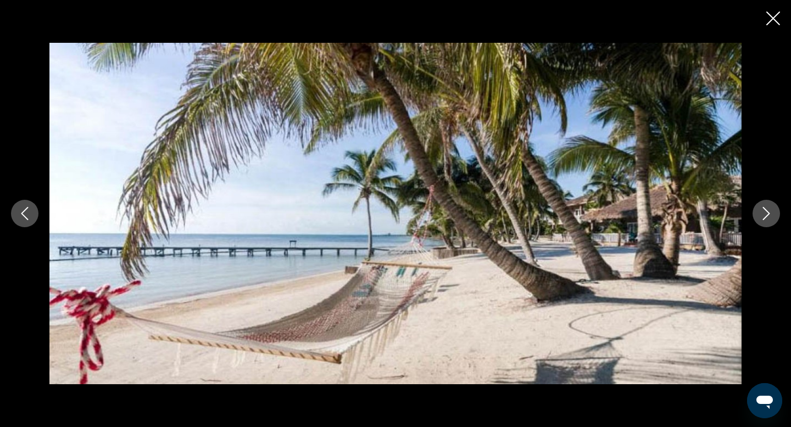
click at [762, 219] on icon "Next image" at bounding box center [765, 213] width 13 height 13
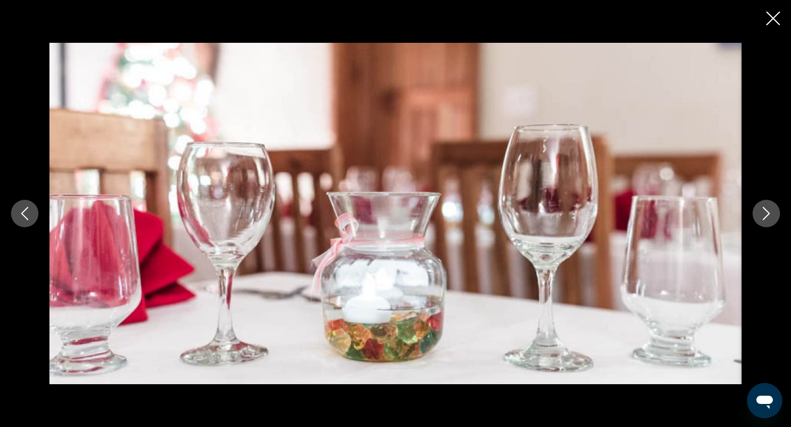
click at [762, 219] on icon "Next image" at bounding box center [765, 213] width 13 height 13
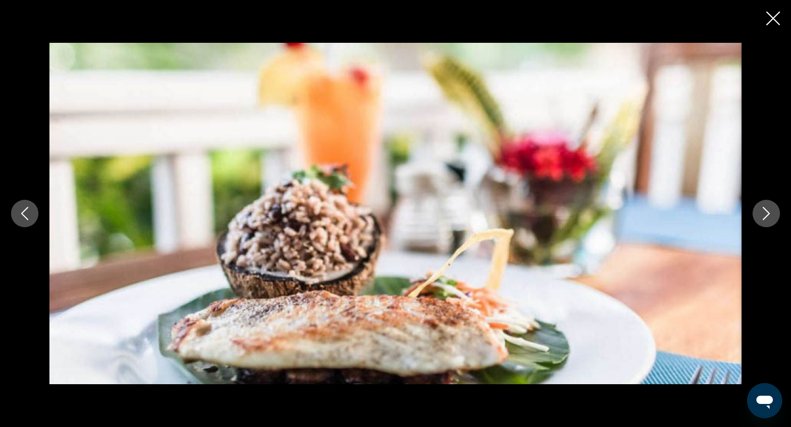
click at [762, 219] on icon "Next image" at bounding box center [765, 213] width 13 height 13
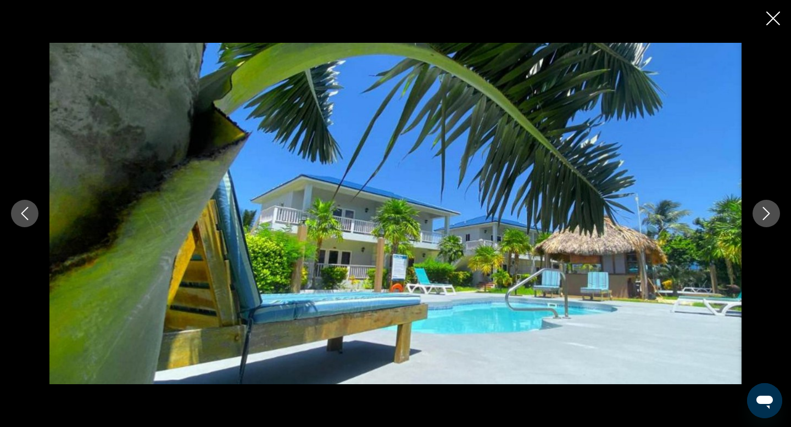
click at [762, 219] on icon "Next image" at bounding box center [765, 213] width 13 height 13
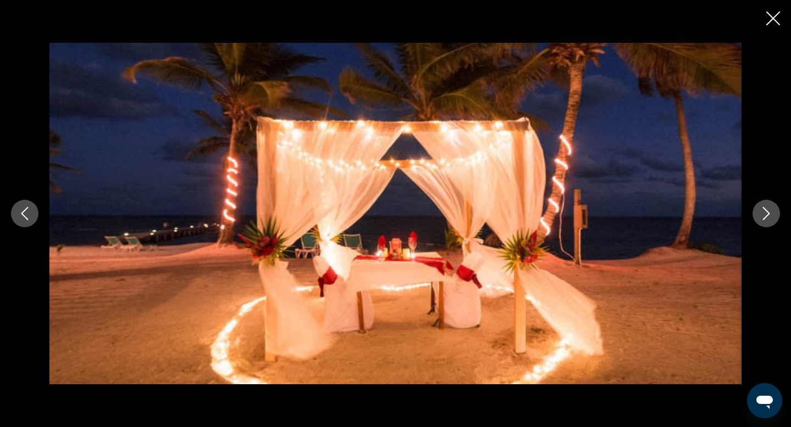
click at [762, 219] on icon "Next image" at bounding box center [765, 213] width 13 height 13
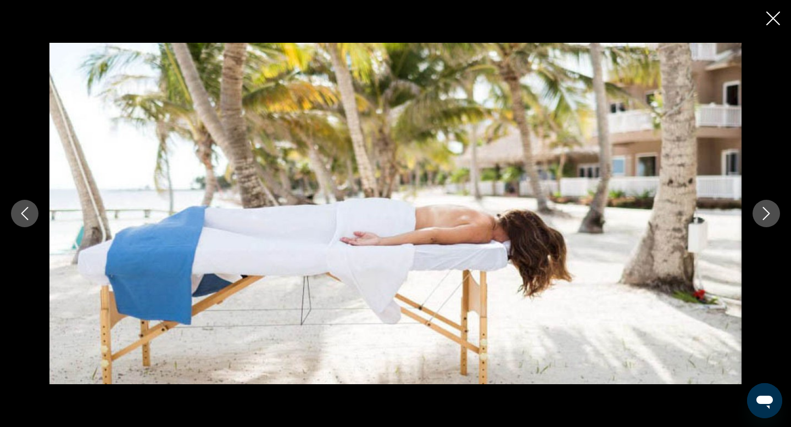
click at [762, 219] on icon "Next image" at bounding box center [765, 213] width 13 height 13
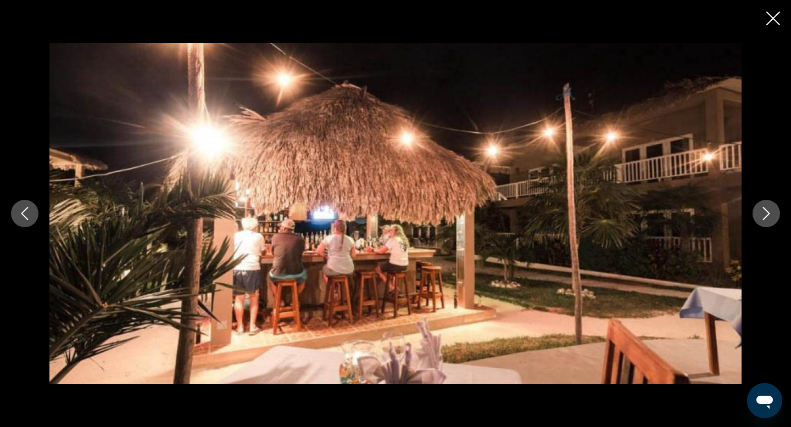
click at [28, 207] on icon "Previous image" at bounding box center [24, 213] width 13 height 13
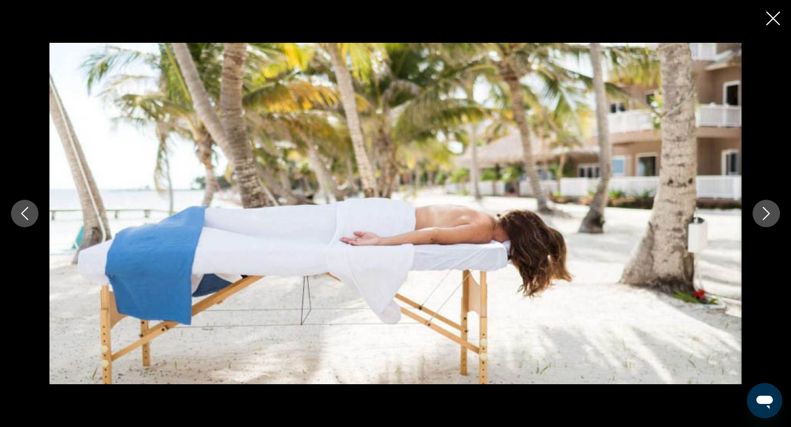
click at [764, 207] on icon "Next image" at bounding box center [765, 213] width 13 height 13
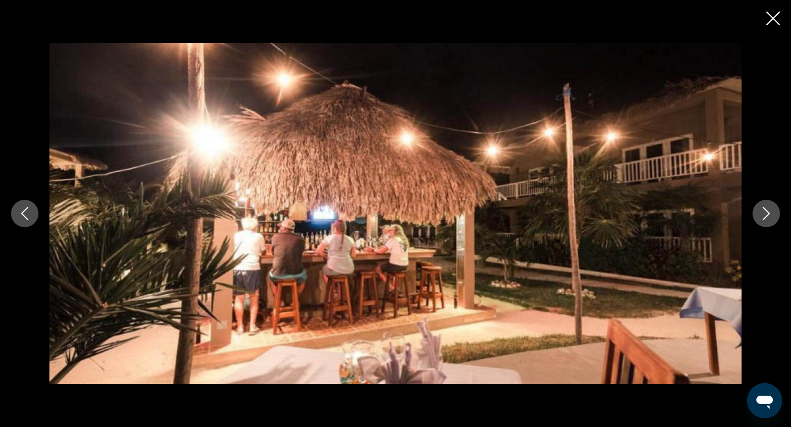
click at [764, 207] on icon "Next image" at bounding box center [765, 213] width 13 height 13
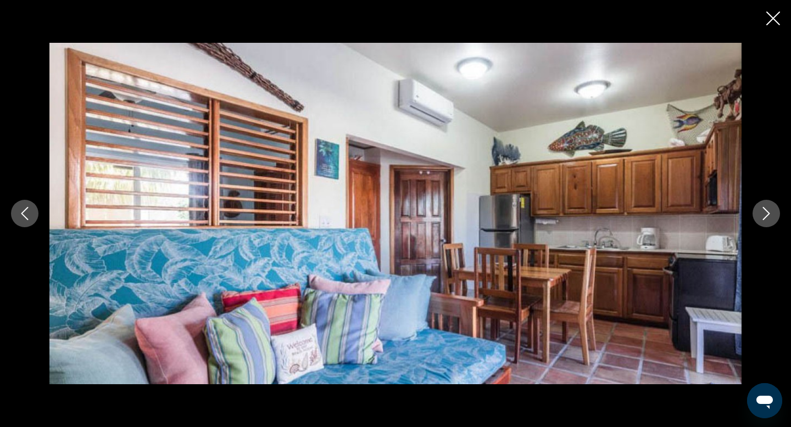
click at [764, 207] on icon "Next image" at bounding box center [765, 213] width 13 height 13
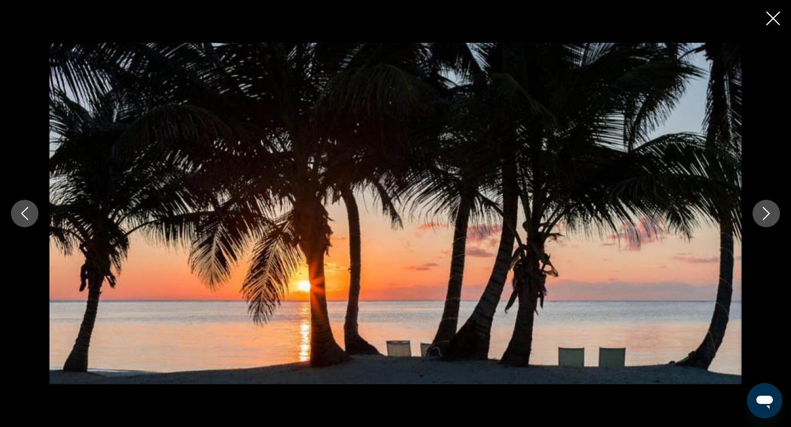
click at [764, 207] on icon "Next image" at bounding box center [765, 213] width 13 height 13
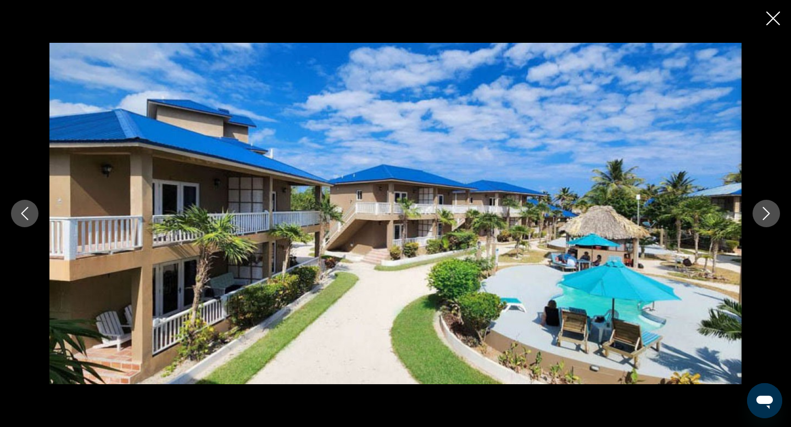
click at [764, 207] on icon "Next image" at bounding box center [765, 213] width 13 height 13
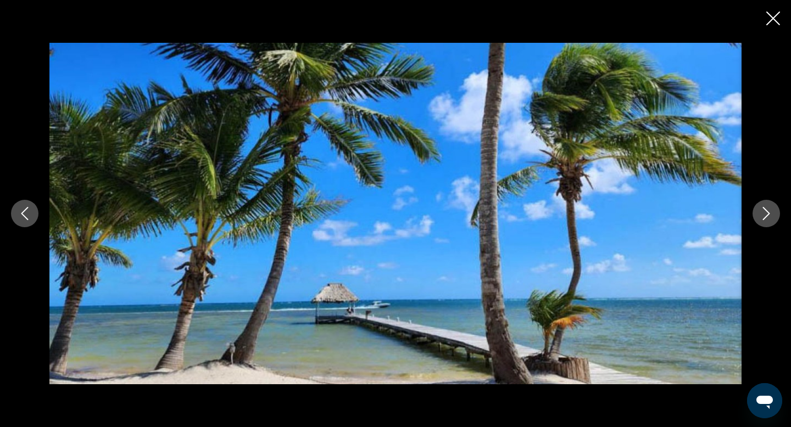
click at [764, 207] on icon "Next image" at bounding box center [765, 213] width 13 height 13
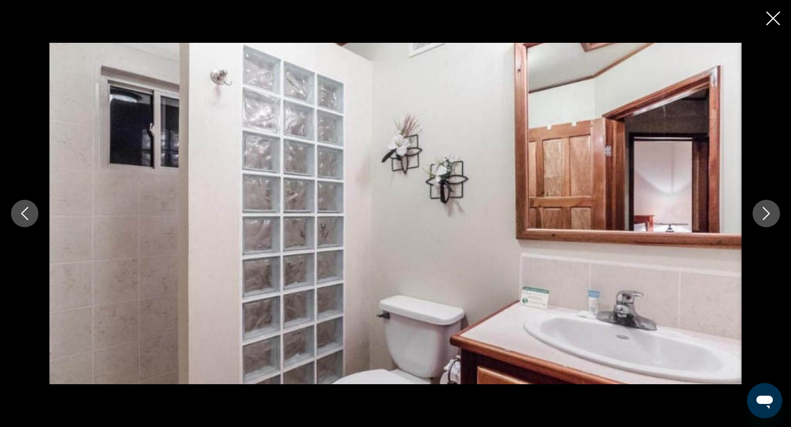
click at [764, 207] on icon "Next image" at bounding box center [765, 213] width 13 height 13
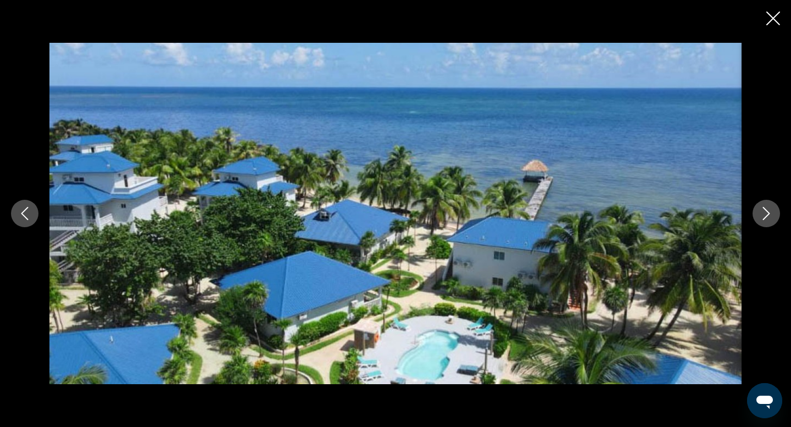
click at [774, 23] on icon "Close slideshow" at bounding box center [773, 19] width 14 height 14
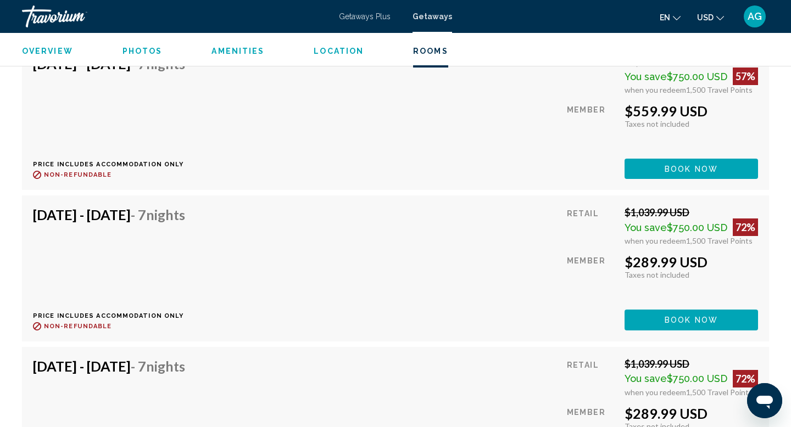
scroll to position [2256, 0]
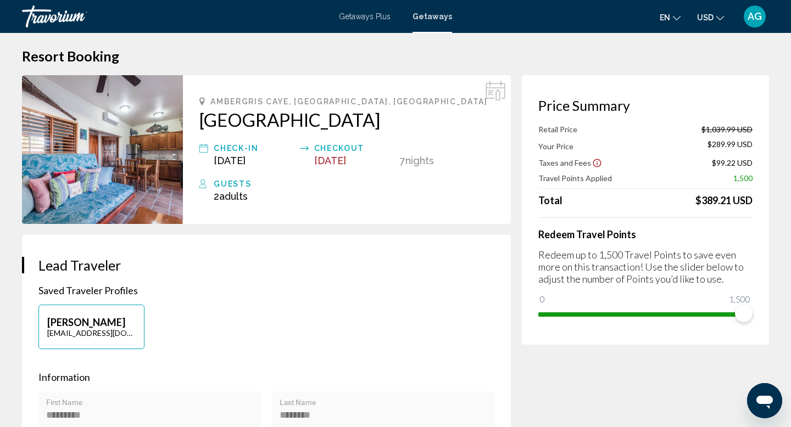
scroll to position [11, 0]
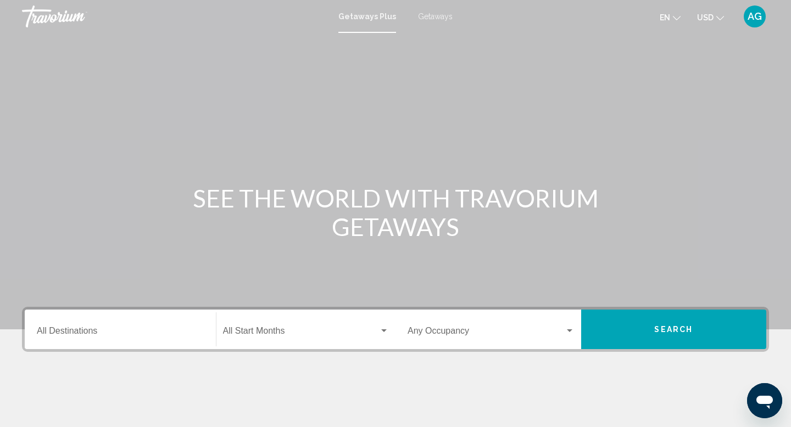
click at [72, 327] on div "Destination All Destinations" at bounding box center [120, 329] width 167 height 35
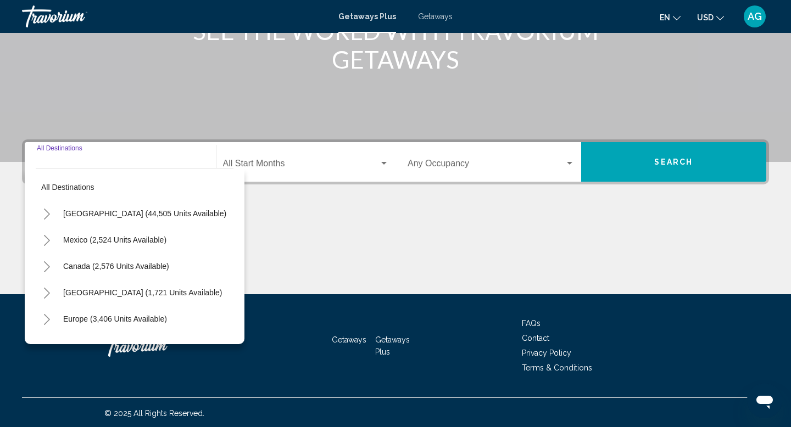
scroll to position [169, 0]
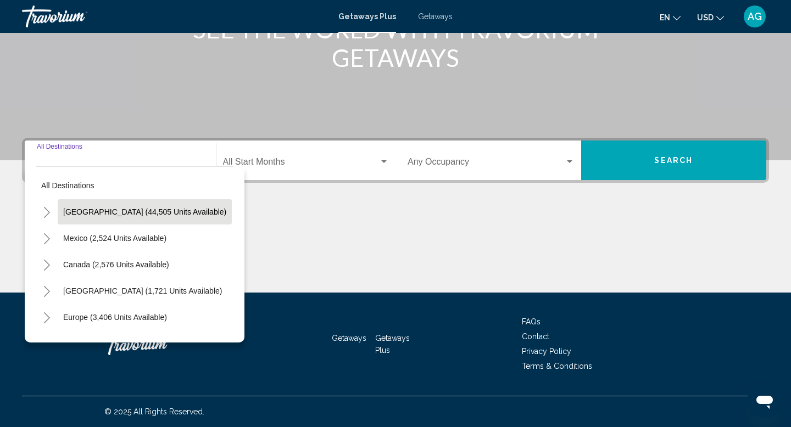
click at [71, 209] on span "[GEOGRAPHIC_DATA] (44,505 units available)" at bounding box center [144, 212] width 163 height 9
type input "**********"
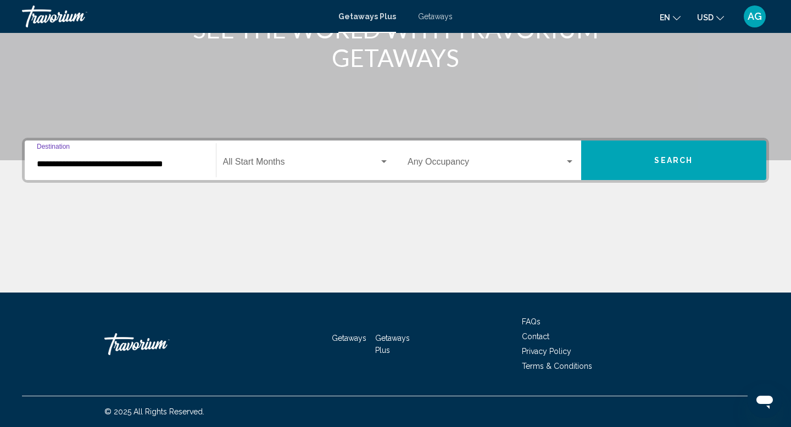
click at [659, 159] on span "Search" at bounding box center [673, 160] width 38 height 9
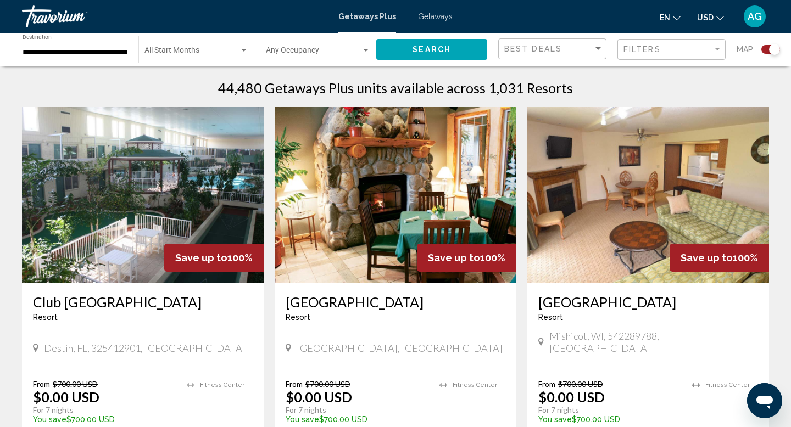
scroll to position [351, 0]
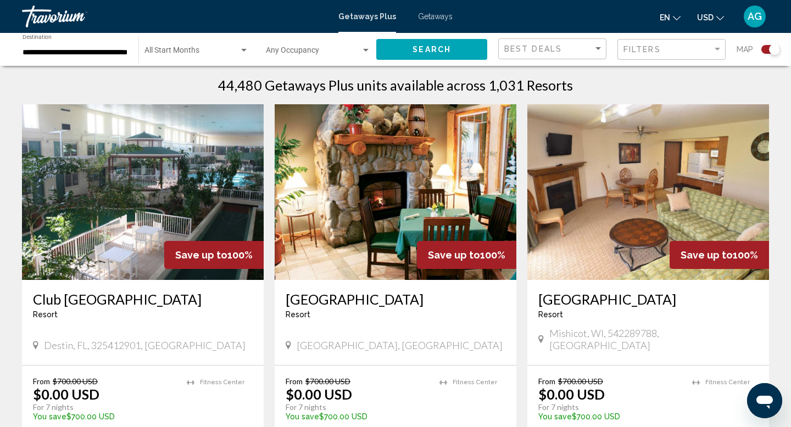
click at [401, 224] on img "Main content" at bounding box center [396, 192] width 242 height 176
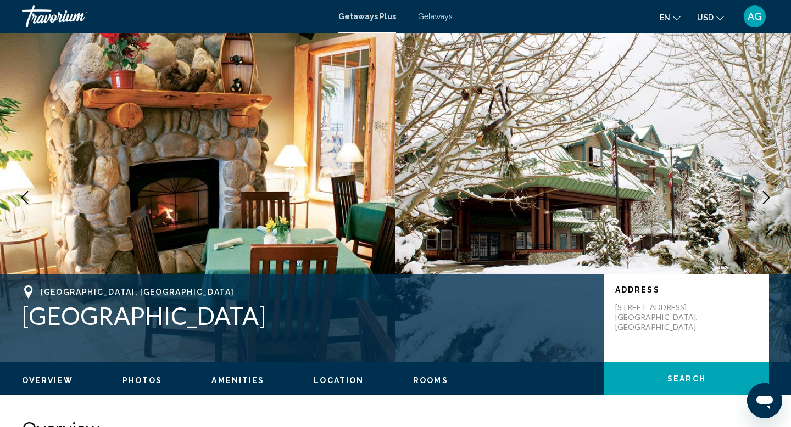
click at [763, 200] on icon "Next image" at bounding box center [765, 197] width 13 height 13
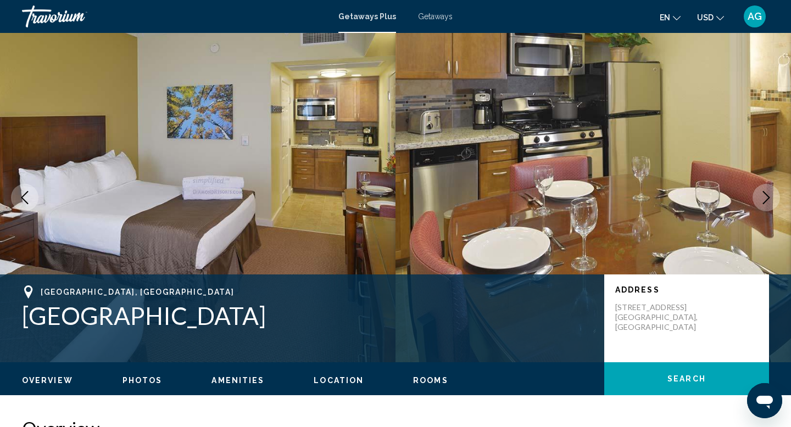
click at [763, 200] on icon "Next image" at bounding box center [765, 197] width 13 height 13
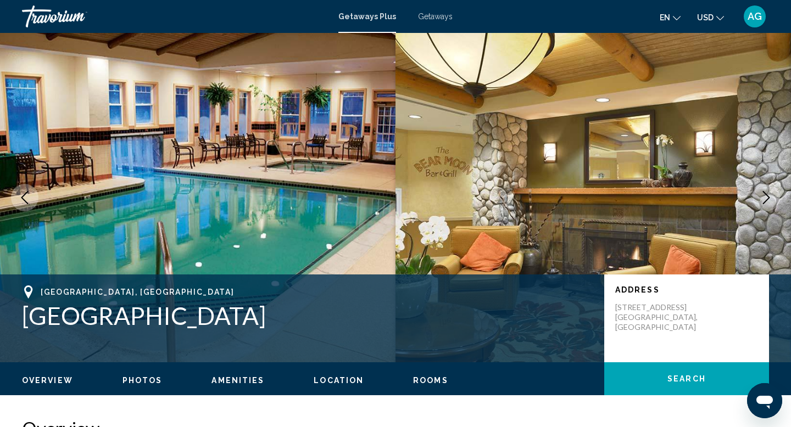
click at [763, 200] on icon "Next image" at bounding box center [765, 197] width 13 height 13
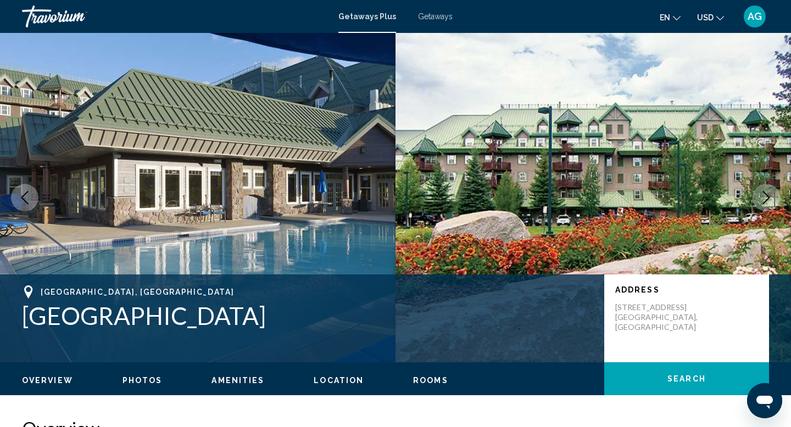
click at [763, 200] on icon "Next image" at bounding box center [765, 197] width 13 height 13
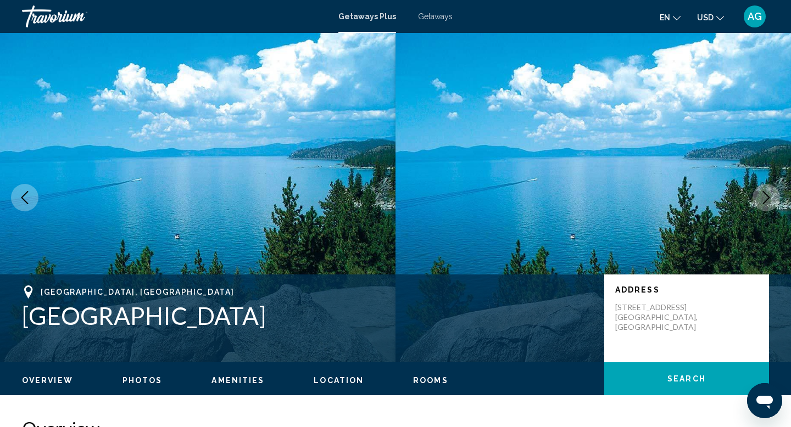
click at [763, 200] on icon "Next image" at bounding box center [765, 197] width 13 height 13
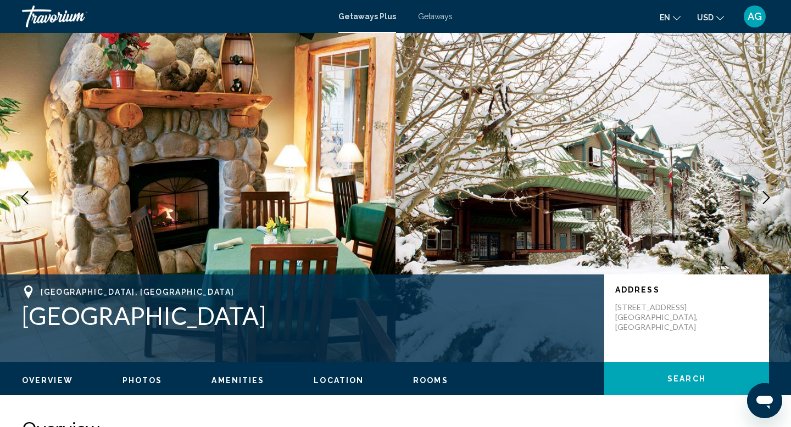
click at [763, 200] on icon "Next image" at bounding box center [765, 197] width 13 height 13
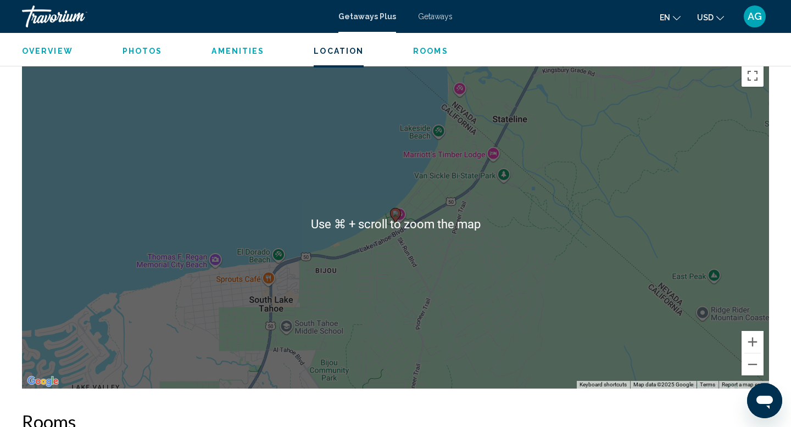
scroll to position [1415, 0]
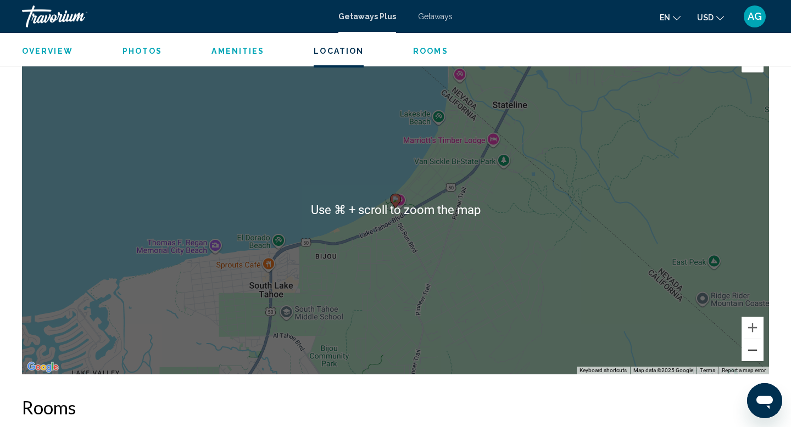
click at [750, 340] on button "Zoom out" at bounding box center [752, 350] width 22 height 22
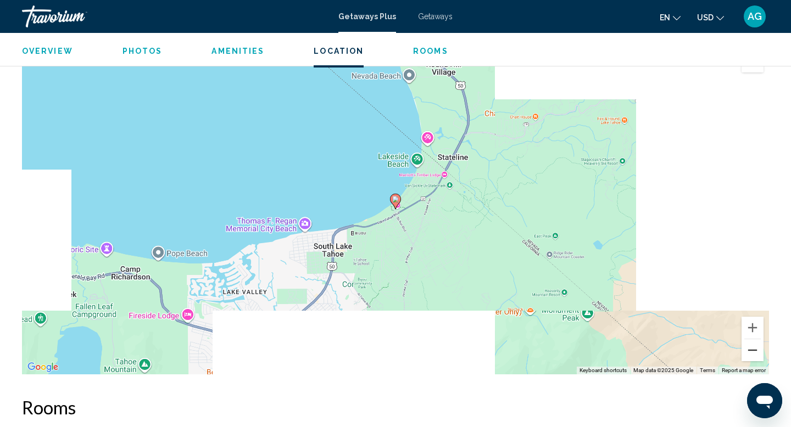
click at [750, 340] on button "Zoom out" at bounding box center [752, 350] width 22 height 22
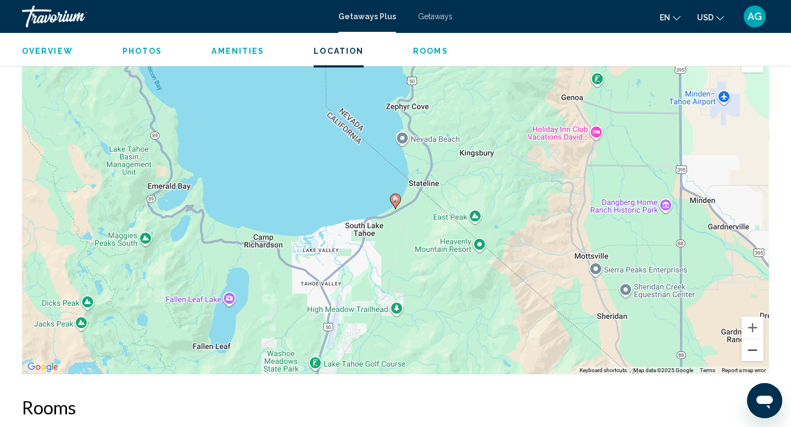
click at [750, 340] on button "Zoom out" at bounding box center [752, 350] width 22 height 22
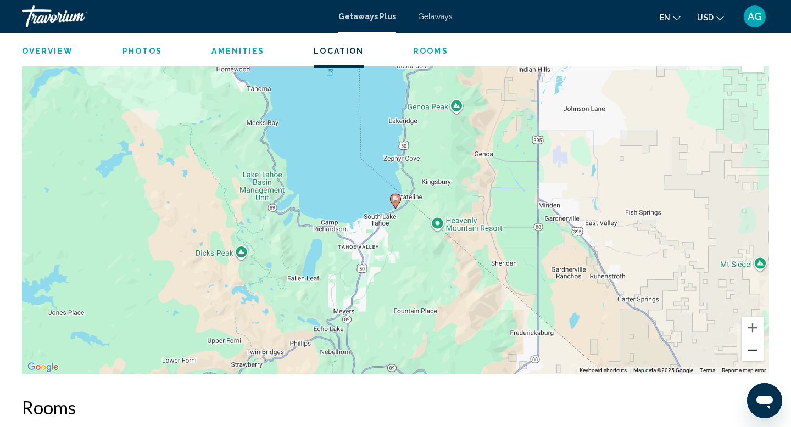
click at [750, 340] on button "Zoom out" at bounding box center [752, 350] width 22 height 22
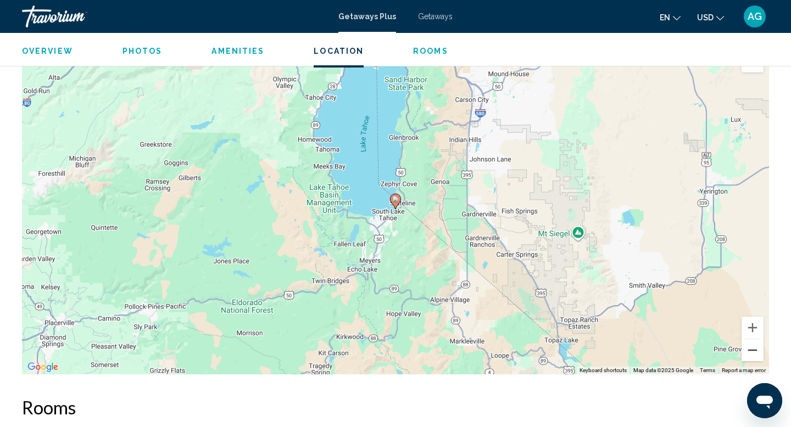
click at [750, 340] on button "Zoom out" at bounding box center [752, 350] width 22 height 22
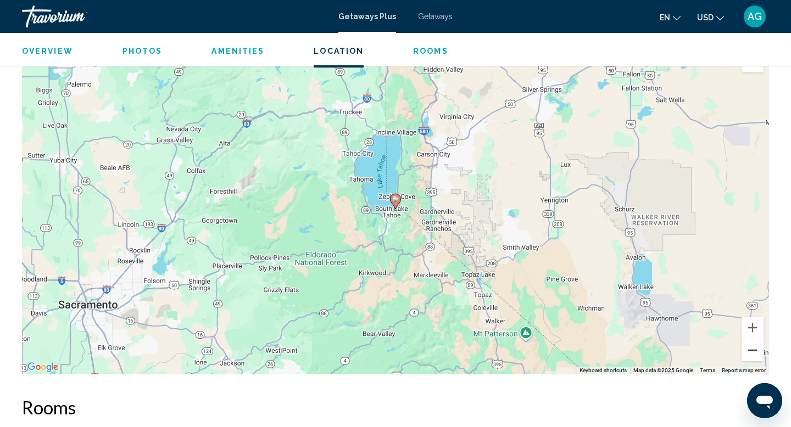
click at [750, 340] on button "Zoom out" at bounding box center [752, 350] width 22 height 22
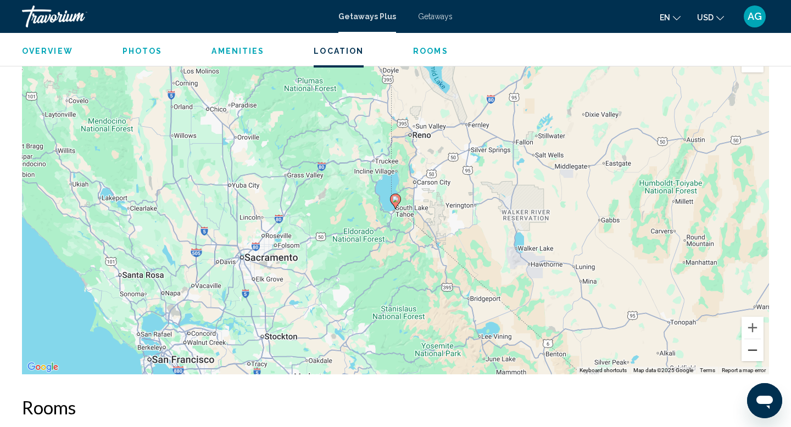
click at [750, 340] on button "Zoom out" at bounding box center [752, 350] width 22 height 22
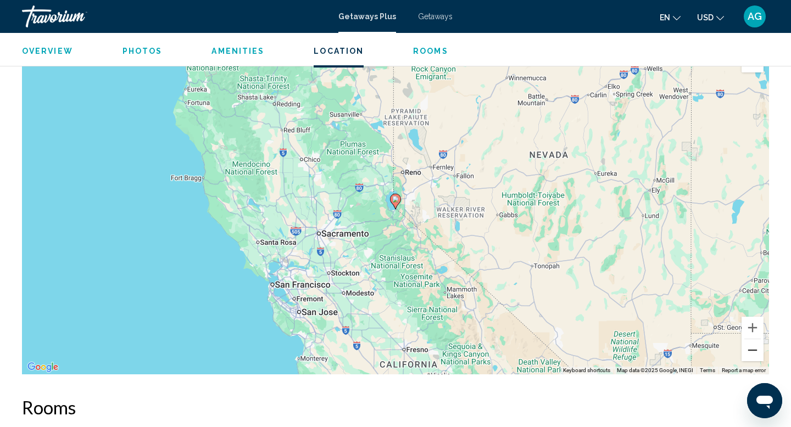
click at [750, 340] on button "Zoom out" at bounding box center [752, 350] width 22 height 22
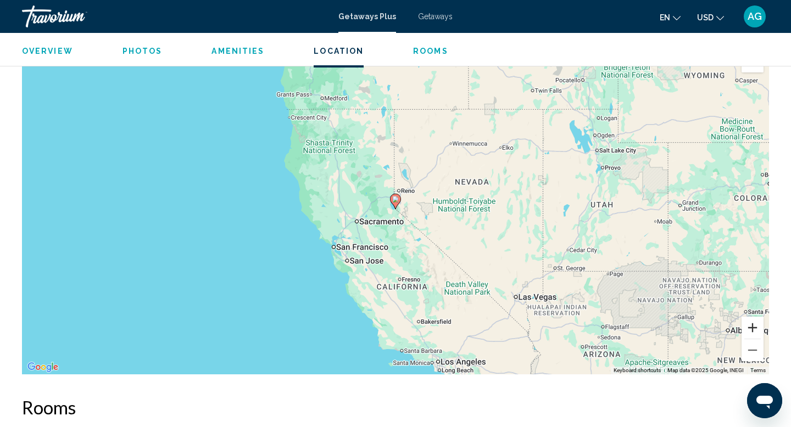
click at [751, 317] on button "Zoom in" at bounding box center [752, 328] width 22 height 22
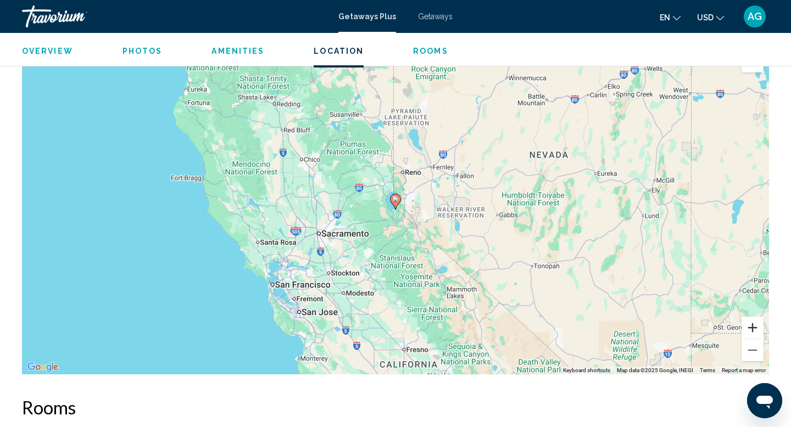
click at [751, 317] on button "Zoom in" at bounding box center [752, 328] width 22 height 22
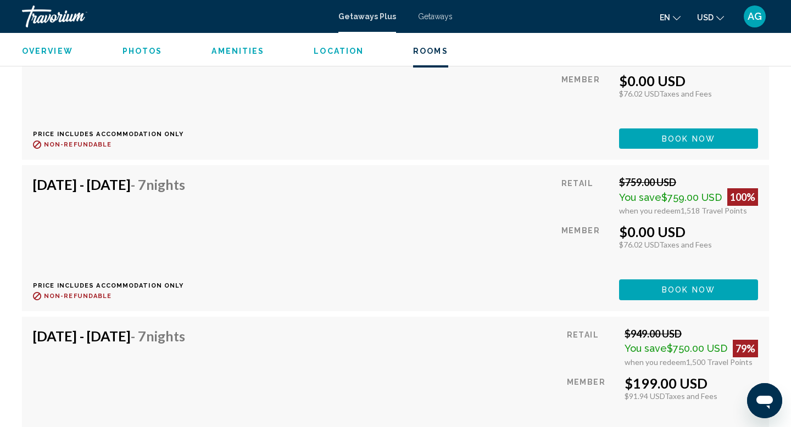
scroll to position [4201, 0]
